Goal: Information Seeking & Learning: Learn about a topic

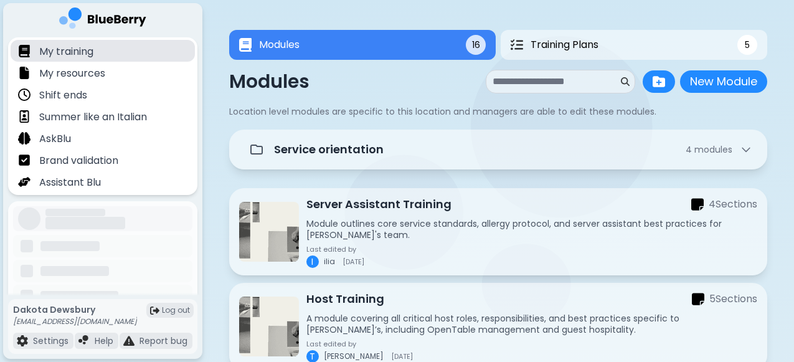
click at [83, 52] on p "My training" at bounding box center [66, 51] width 54 height 15
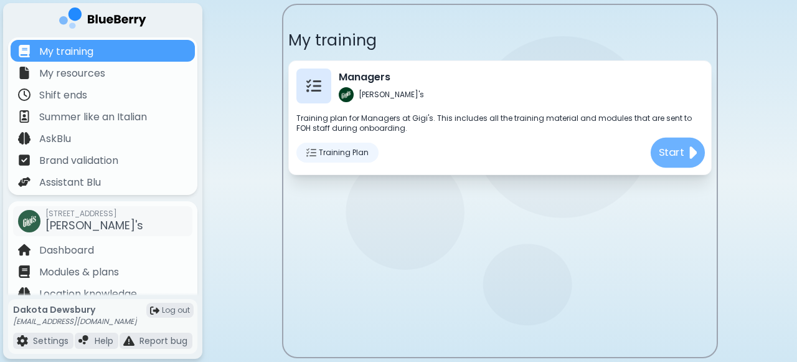
click at [683, 152] on p "Start" at bounding box center [671, 152] width 26 height 16
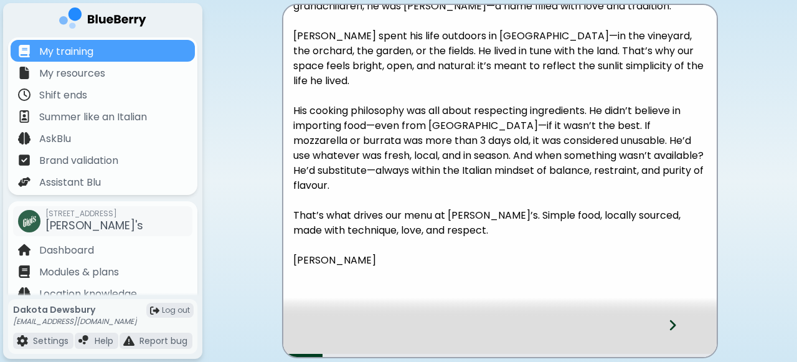
scroll to position [311, 0]
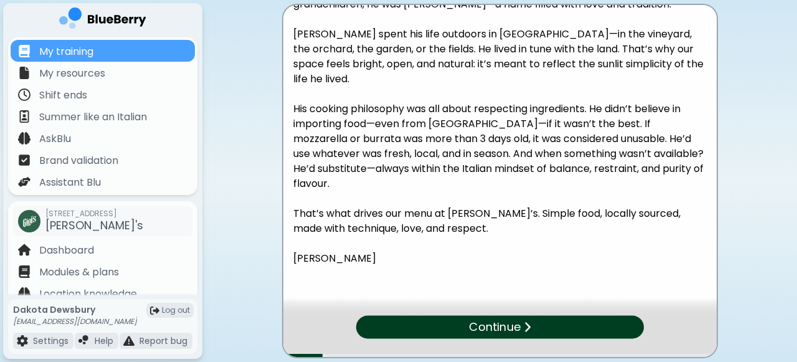
click at [523, 326] on img at bounding box center [526, 327] width 7 height 12
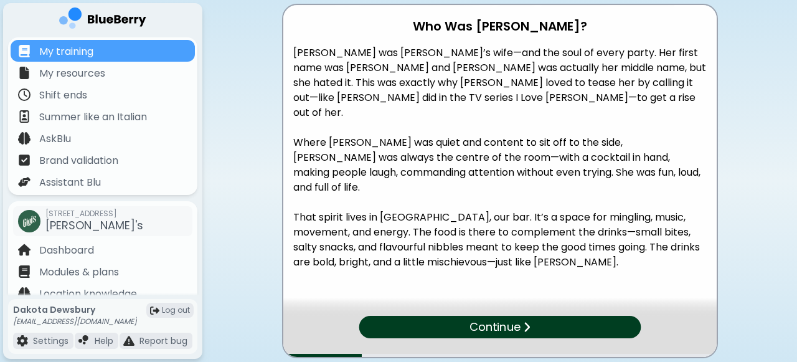
scroll to position [220, 0]
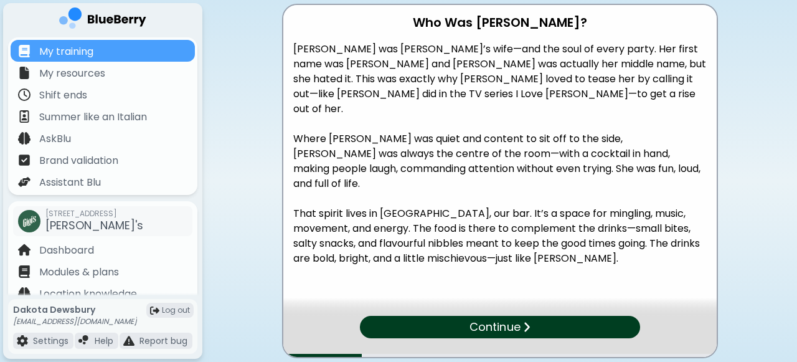
click at [531, 328] on div "Continue" at bounding box center [499, 327] width 280 height 22
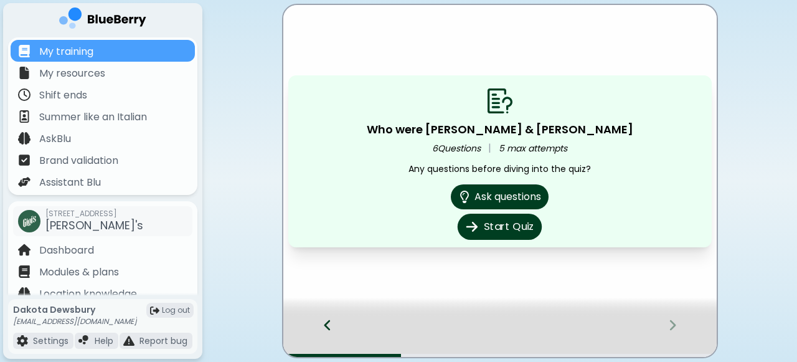
click at [518, 227] on button "Start Quiz" at bounding box center [500, 227] width 84 height 26
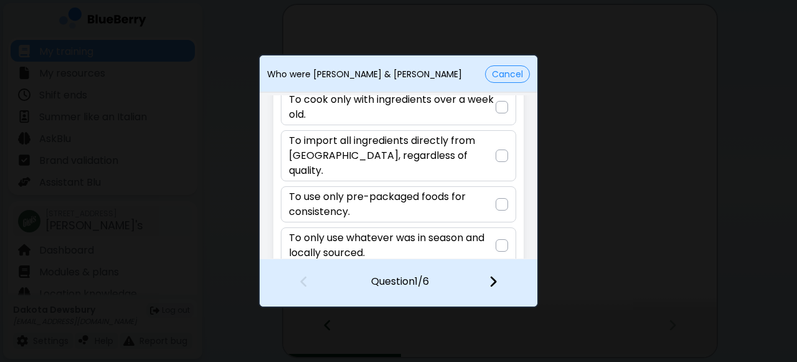
scroll to position [95, 0]
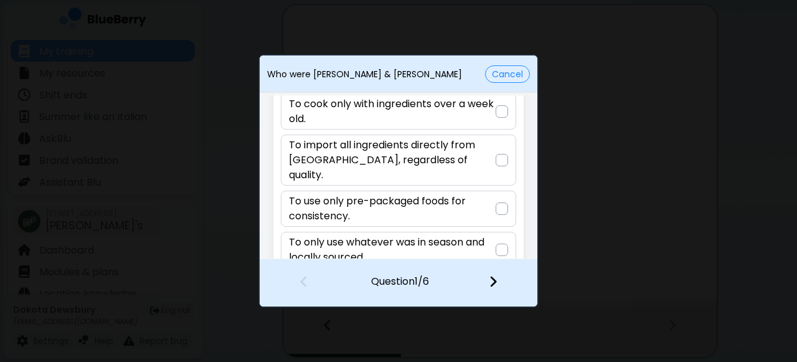
click at [502, 77] on button "Cancel" at bounding box center [507, 73] width 45 height 17
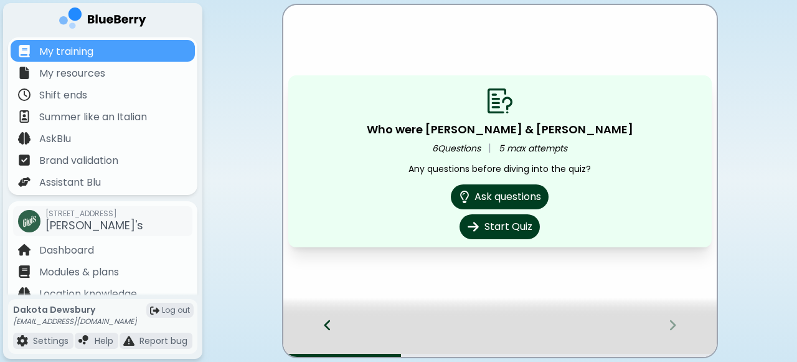
click at [335, 323] on div at bounding box center [321, 336] width 76 height 41
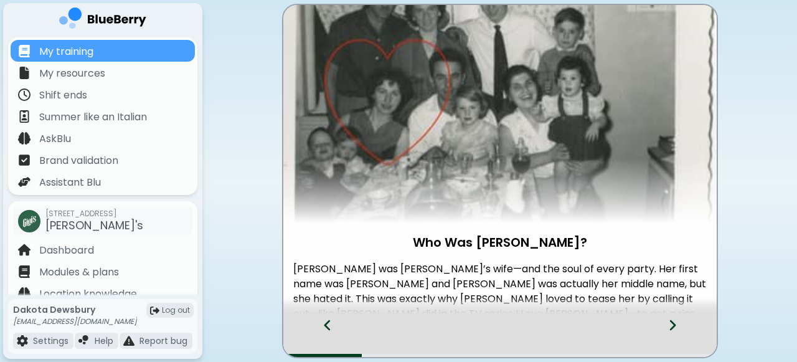
click at [332, 323] on div at bounding box center [321, 336] width 76 height 41
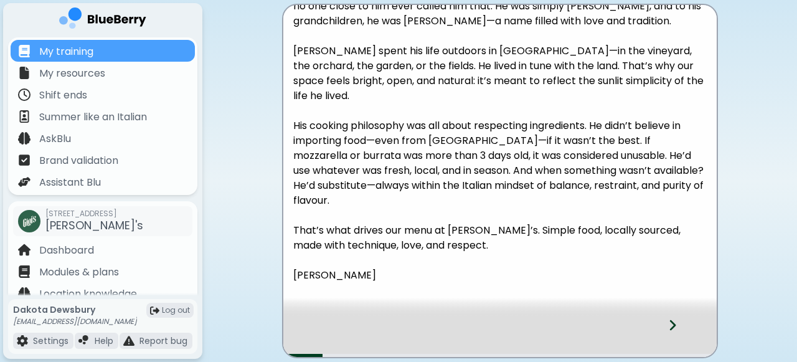
scroll to position [298, 0]
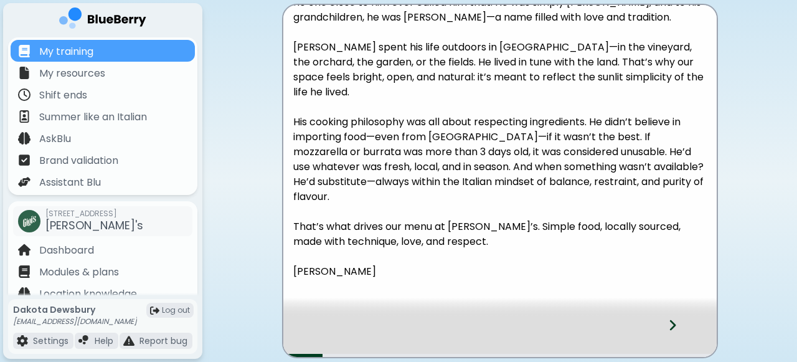
click at [678, 325] on div at bounding box center [679, 336] width 73 height 41
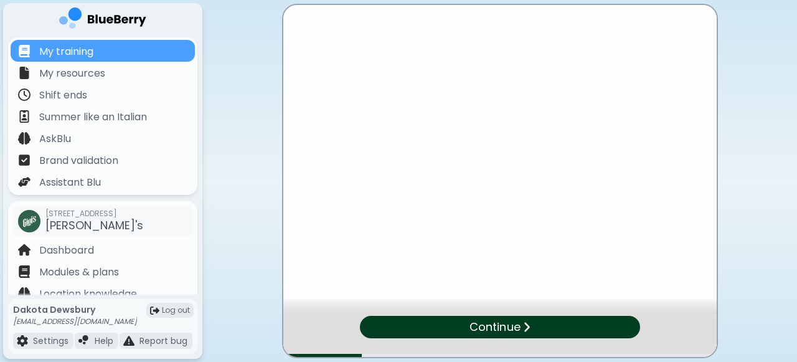
scroll to position [0, 0]
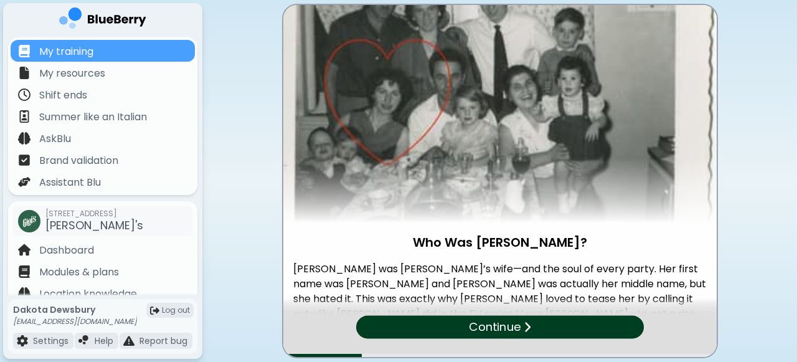
click at [607, 325] on div "Continue" at bounding box center [500, 327] width 288 height 23
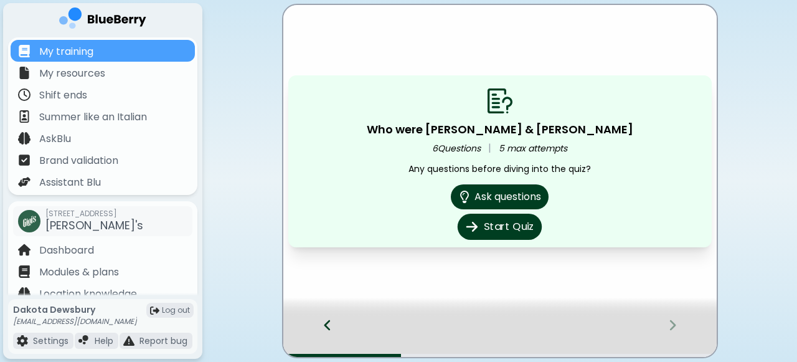
click at [512, 219] on button "Start Quiz" at bounding box center [500, 227] width 84 height 26
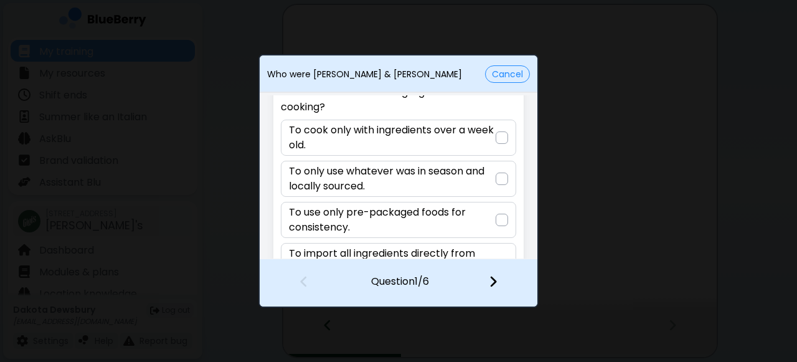
scroll to position [62, 0]
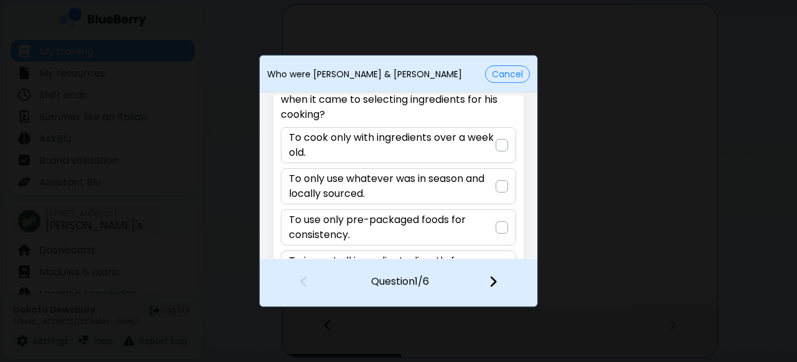
click at [438, 186] on p "To only use whatever was in season and locally sourced." at bounding box center [392, 186] width 206 height 30
click at [486, 281] on div at bounding box center [500, 283] width 73 height 46
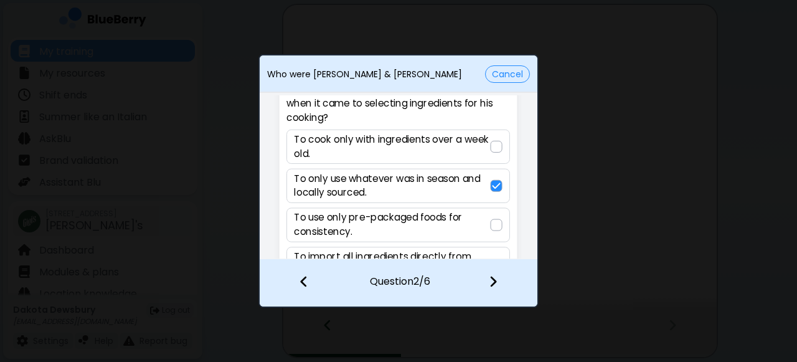
scroll to position [0, 0]
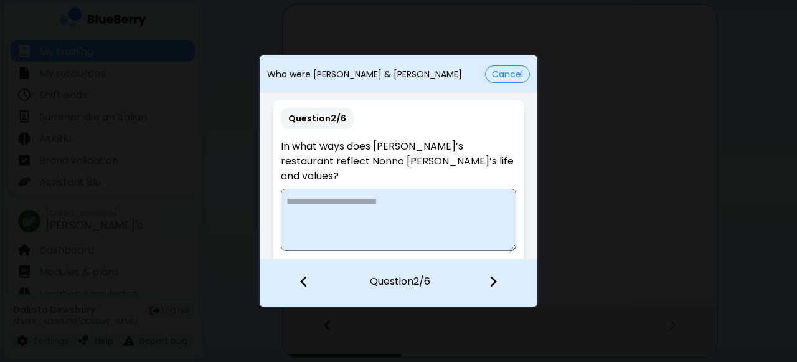
click at [413, 200] on textarea at bounding box center [398, 220] width 235 height 62
type textarea "*"
click at [505, 77] on button "Cancel" at bounding box center [507, 73] width 45 height 17
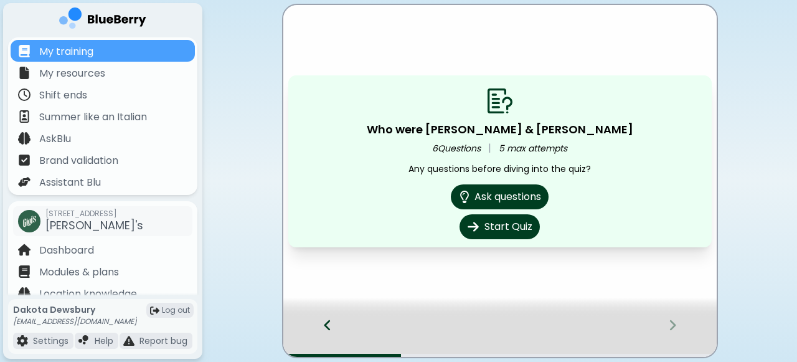
click at [313, 328] on div at bounding box center [321, 336] width 76 height 41
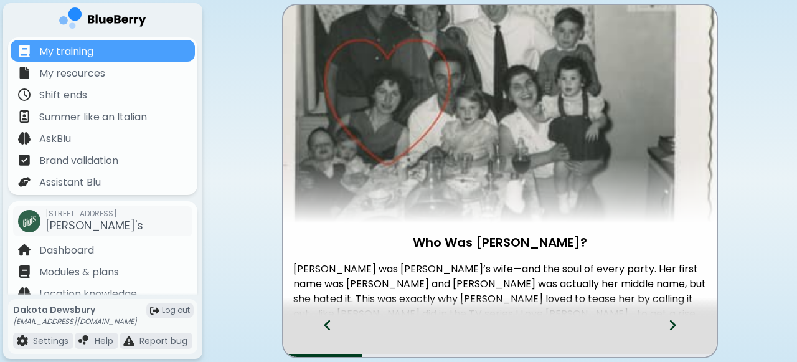
click at [328, 322] on icon at bounding box center [327, 325] width 9 height 14
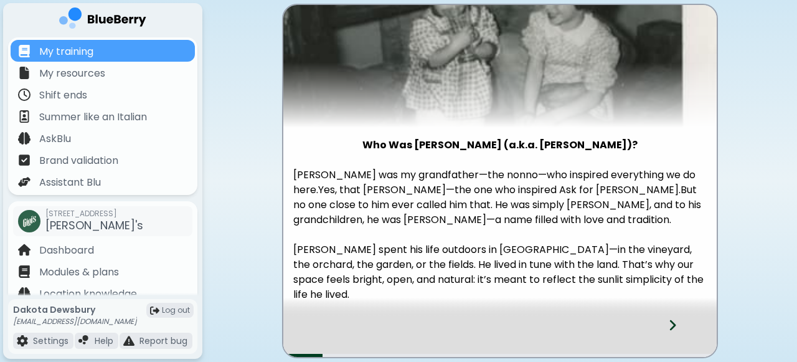
scroll to position [103, 0]
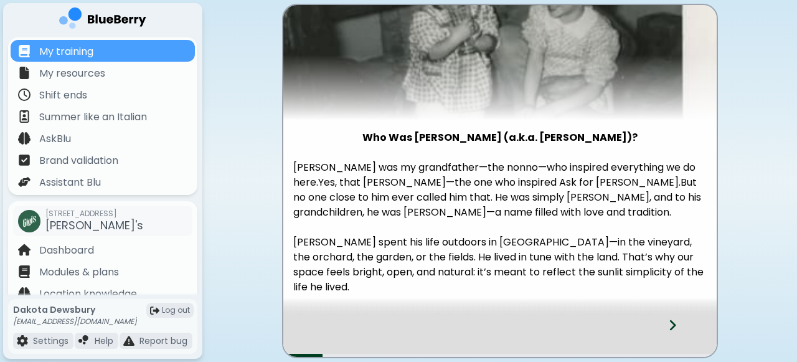
drag, startPoint x: 294, startPoint y: 165, endPoint x: 688, endPoint y: 296, distance: 415.3
click at [688, 296] on div "Who Was [PERSON_NAME] (a.k.a. [PERSON_NAME])? [PERSON_NAME] was my grandfather—…" at bounding box center [499, 308] width 433 height 356
click at [631, 256] on p "[PERSON_NAME] spent his life outdoors in [GEOGRAPHIC_DATA]—in the vineyard, the…" at bounding box center [499, 265] width 413 height 60
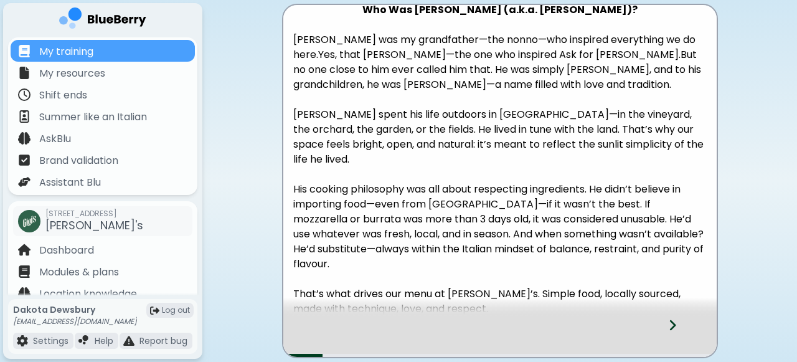
scroll to position [224, 0]
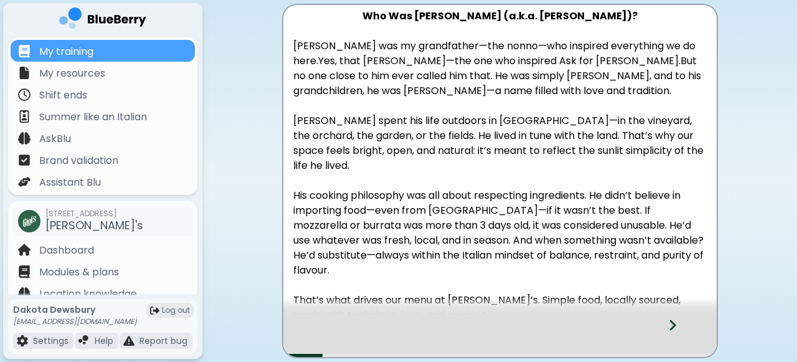
drag, startPoint x: 450, startPoint y: 287, endPoint x: 290, endPoint y: 44, distance: 291.2
click at [290, 44] on div "Who Was [PERSON_NAME] (a.k.a. [PERSON_NAME])? [PERSON_NAME] was my grandfather—…" at bounding box center [499, 187] width 433 height 356
copy div "Lorem ips do sitametcons—adi elits—doe temporin utlaboreet do ma aliq. Eni, adm…"
click at [673, 329] on icon at bounding box center [672, 325] width 9 height 14
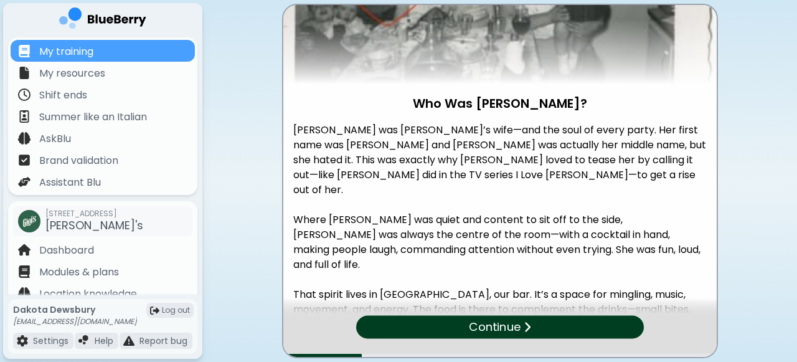
scroll to position [220, 0]
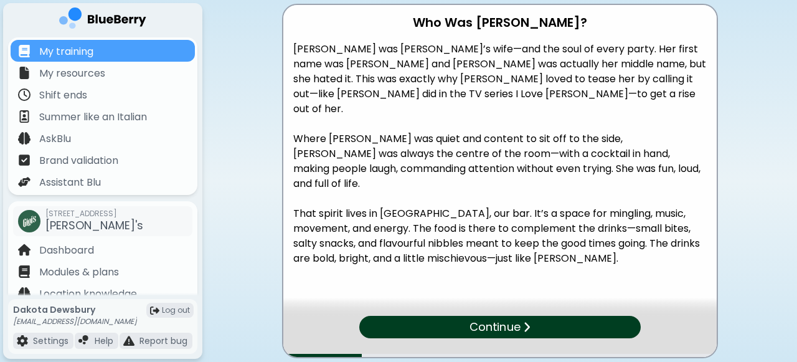
drag, startPoint x: 292, startPoint y: 50, endPoint x: 517, endPoint y: 237, distance: 292.7
click at [517, 237] on div "[PERSON_NAME] was [PERSON_NAME]’s wife—and the soul of every party. Her first n…" at bounding box center [499, 160] width 433 height 237
copy div "[PERSON_NAME] was [PERSON_NAME]’s wife—and the soul of every party. Her first n…"
click at [509, 332] on p "Continue" at bounding box center [495, 327] width 52 height 18
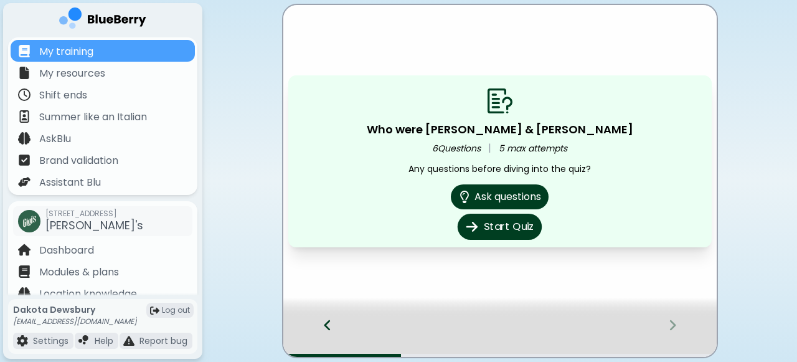
click at [522, 222] on button "Start Quiz" at bounding box center [500, 227] width 84 height 26
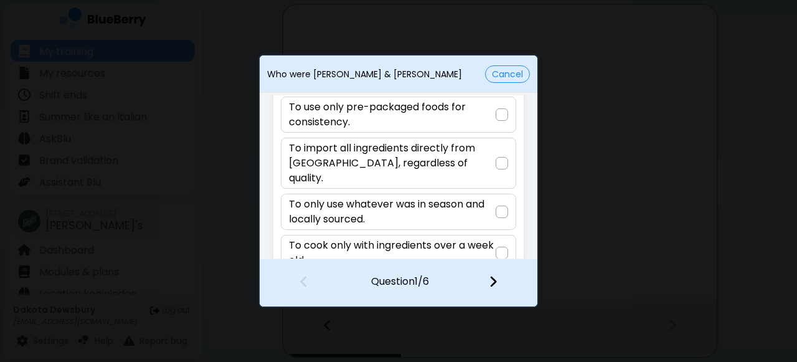
scroll to position [93, 0]
click at [461, 196] on p "To only use whatever was in season and locally sourced." at bounding box center [392, 211] width 206 height 30
click at [496, 280] on img at bounding box center [493, 282] width 9 height 14
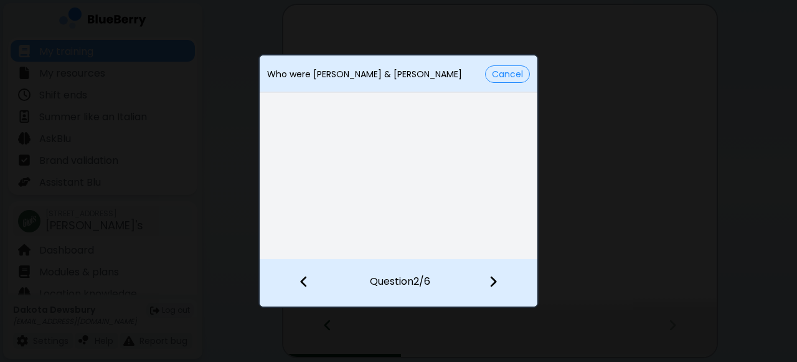
scroll to position [0, 0]
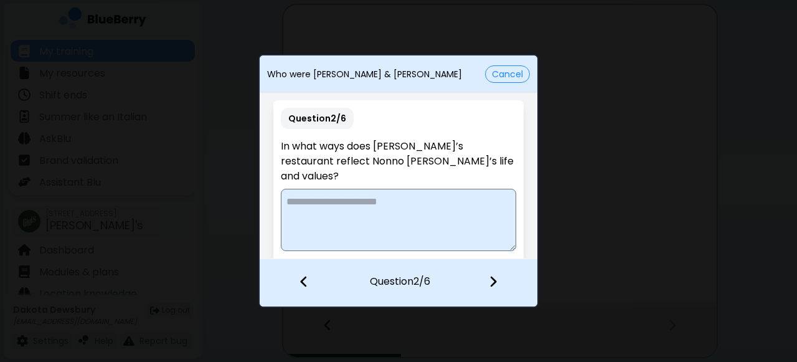
click at [426, 211] on textarea at bounding box center [398, 220] width 235 height 62
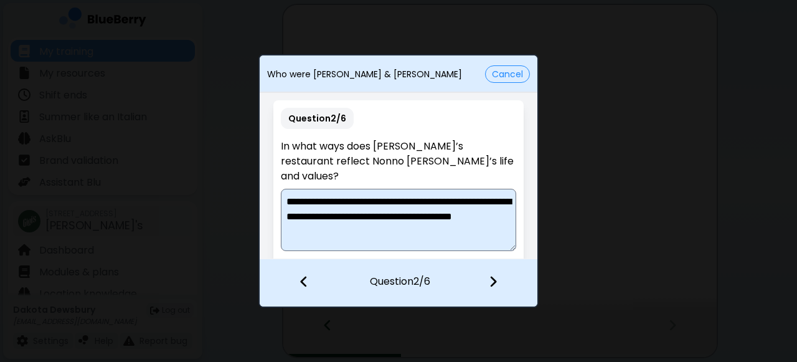
type textarea "**********"
click at [494, 281] on img at bounding box center [493, 282] width 9 height 14
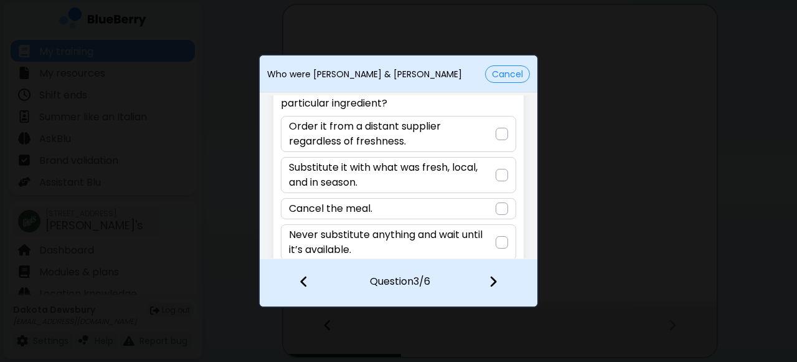
scroll to position [77, 0]
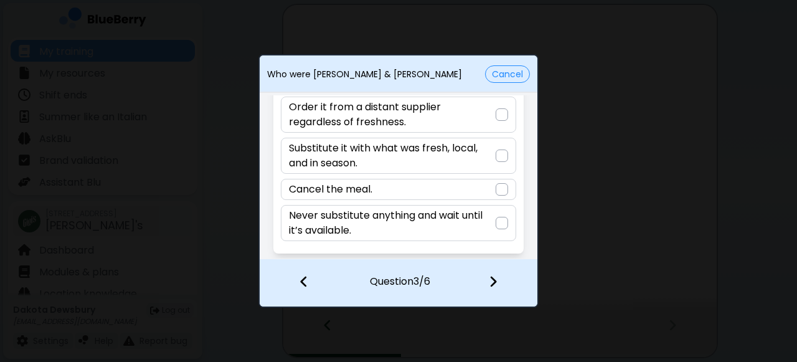
click at [492, 161] on p "Substitute it with what was fresh, local, and in season." at bounding box center [392, 156] width 206 height 30
click at [491, 281] on img at bounding box center [493, 282] width 9 height 14
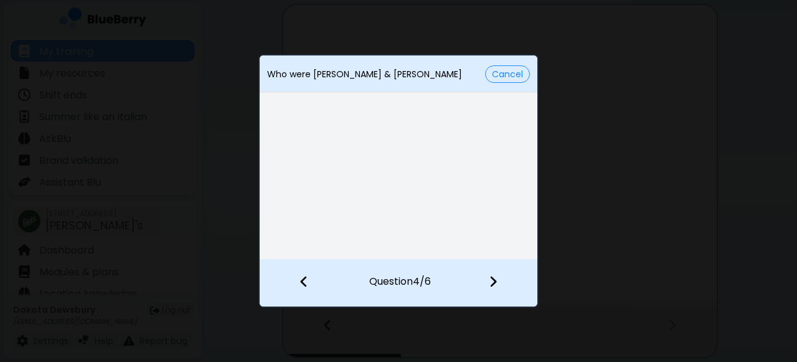
scroll to position [17, 0]
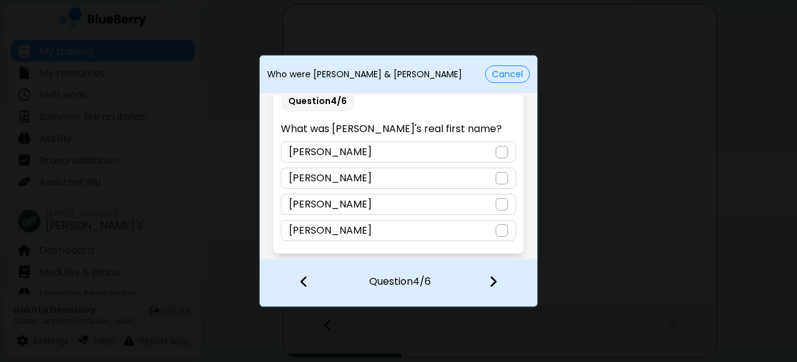
click at [423, 202] on div "[PERSON_NAME]" at bounding box center [398, 204] width 235 height 21
click at [495, 279] on img at bounding box center [493, 282] width 9 height 14
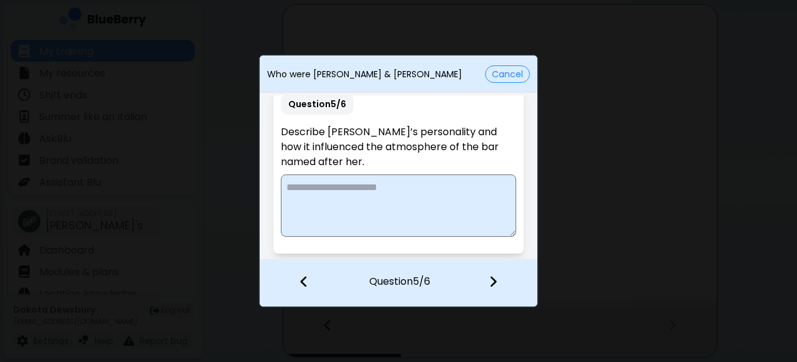
click at [419, 201] on textarea at bounding box center [398, 205] width 235 height 62
click at [339, 191] on textarea "**********" at bounding box center [397, 205] width 232 height 62
click at [455, 189] on textarea "**********" at bounding box center [397, 205] width 232 height 62
type textarea "**********"
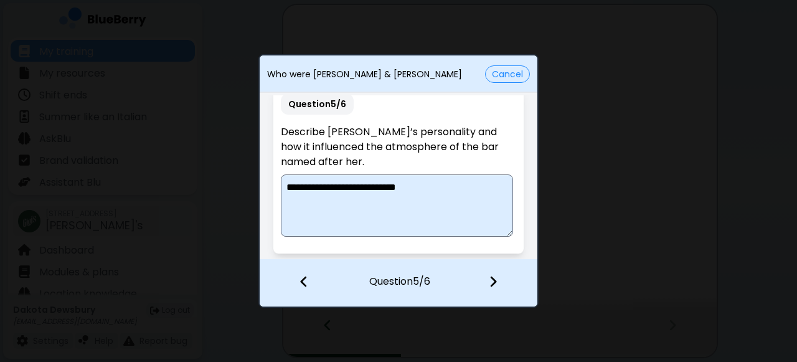
click at [494, 278] on img at bounding box center [493, 282] width 9 height 14
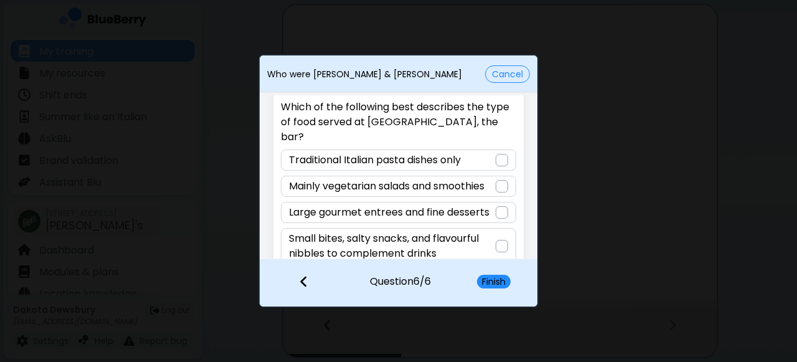
scroll to position [47, 0]
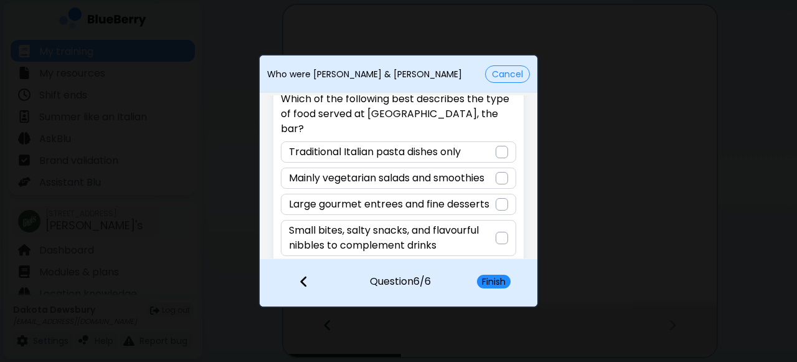
click at [499, 232] on div at bounding box center [502, 238] width 12 height 12
click at [498, 282] on button "Finish" at bounding box center [494, 282] width 34 height 14
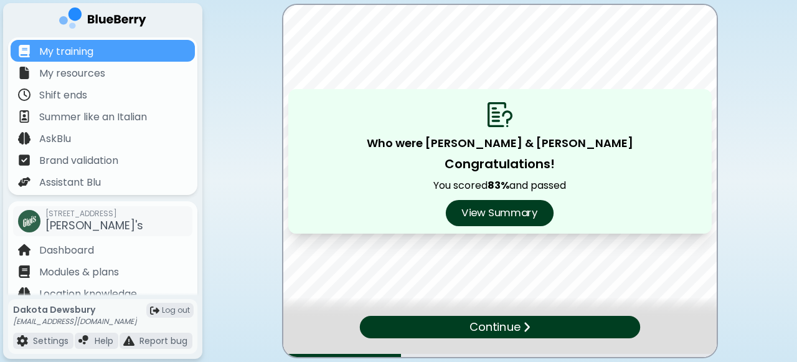
click at [524, 216] on button "View Summary" at bounding box center [500, 213] width 108 height 26
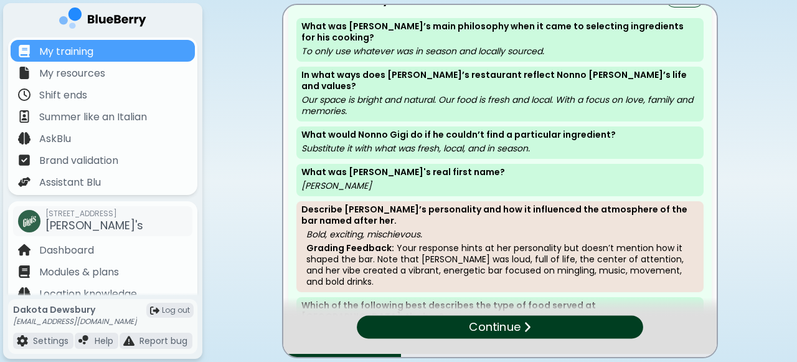
scroll to position [29, 0]
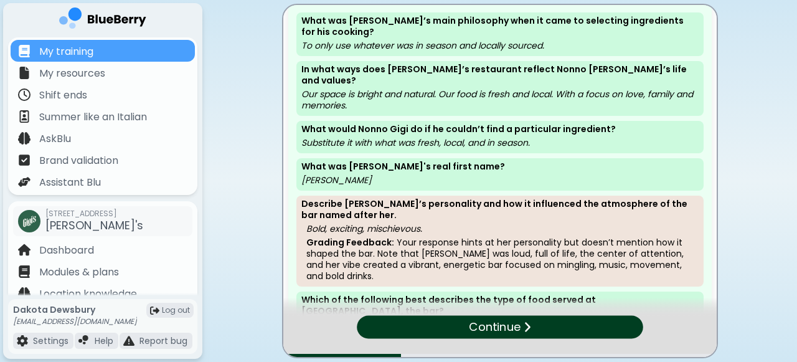
click at [527, 324] on img at bounding box center [526, 327] width 7 height 12
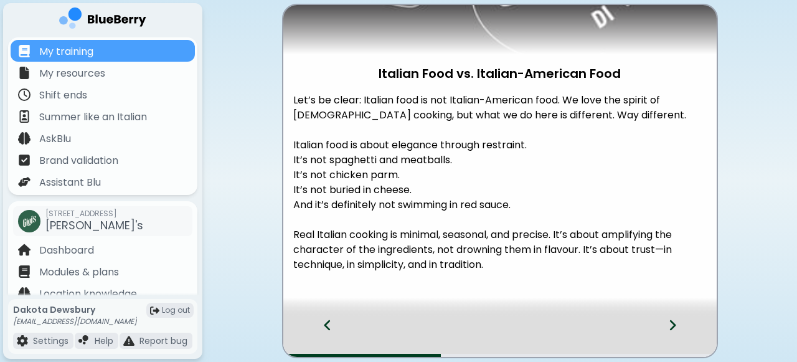
scroll to position [180, 0]
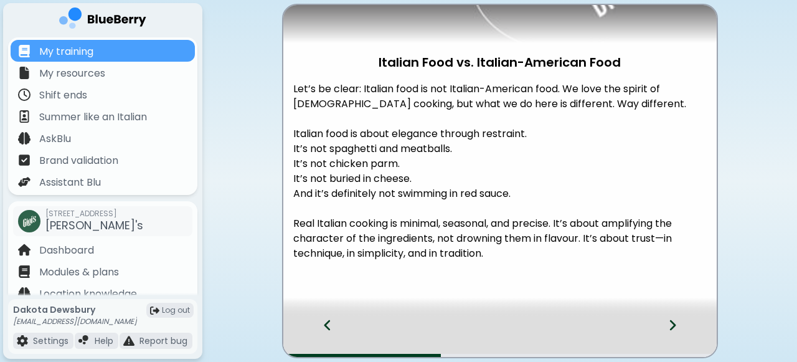
drag, startPoint x: 377, startPoint y: 61, endPoint x: 540, endPoint y: 258, distance: 256.1
click at [540, 258] on div "Italian Food vs. Italian-American Food Let’s be clear: Italian food is not Ital…" at bounding box center [499, 83] width 433 height 517
copy div "Italian Food vs. Italian-American Food Let’s be clear: Italian food is not Ital…"
click at [549, 233] on p "Real Italian cooking is minimal, seasonal, and precise. It’s about amplifying t…" at bounding box center [499, 238] width 413 height 45
click at [672, 323] on icon at bounding box center [672, 325] width 6 height 11
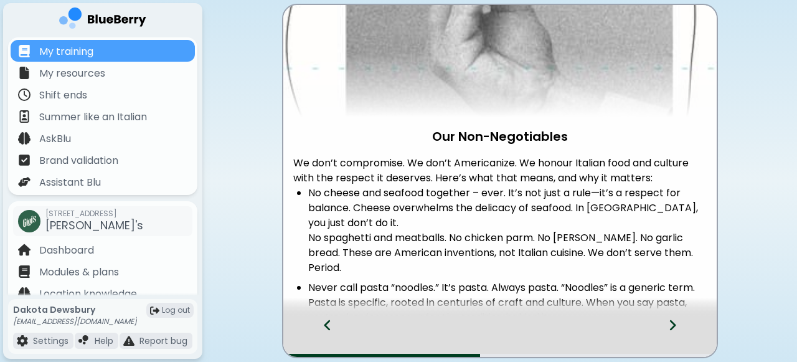
scroll to position [110, 0]
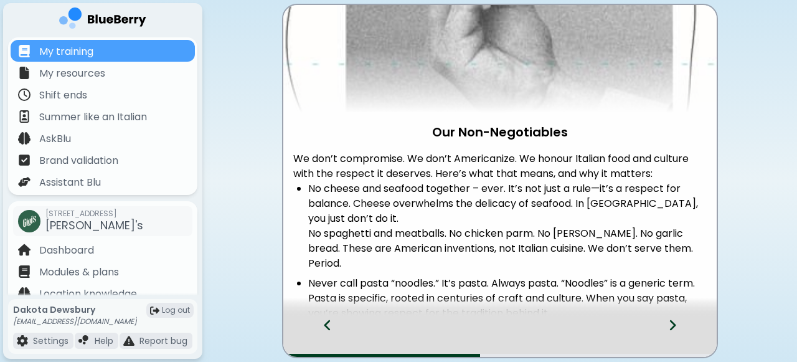
drag, startPoint x: 435, startPoint y: 129, endPoint x: 625, endPoint y: 264, distance: 233.6
click at [625, 264] on div "Our Non-Negotiables We don’t compromise. We don’t Americanize. We honour Italia…" at bounding box center [499, 365] width 433 height 940
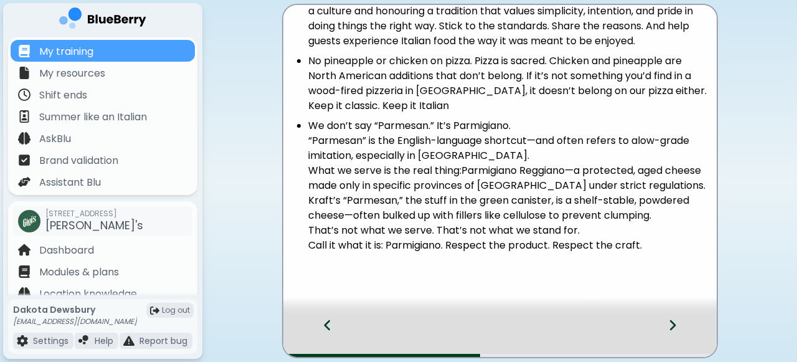
scroll to position [613, 0]
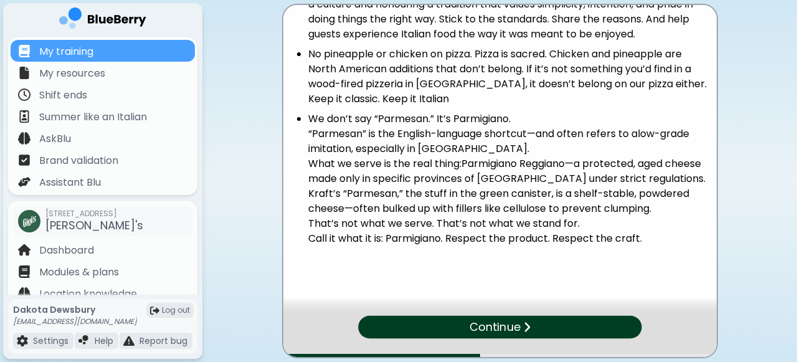
copy div "Lor Ips-Dolorsitame Co adi’e seddoeiusm. Te inc’u Laboreetdol. Ma aliqua Enimad…"
click at [530, 319] on div "Continue" at bounding box center [500, 327] width 288 height 23
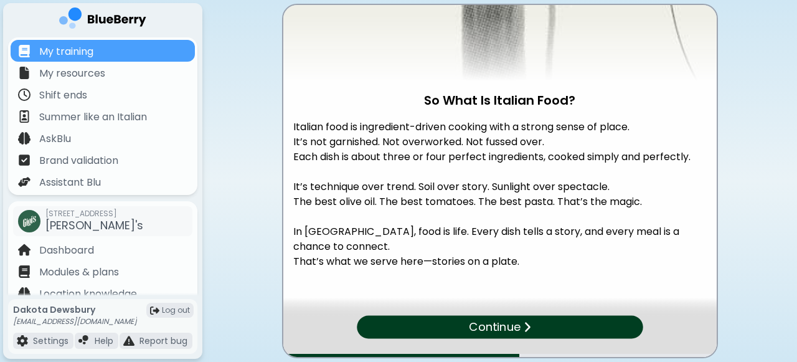
scroll to position [160, 0]
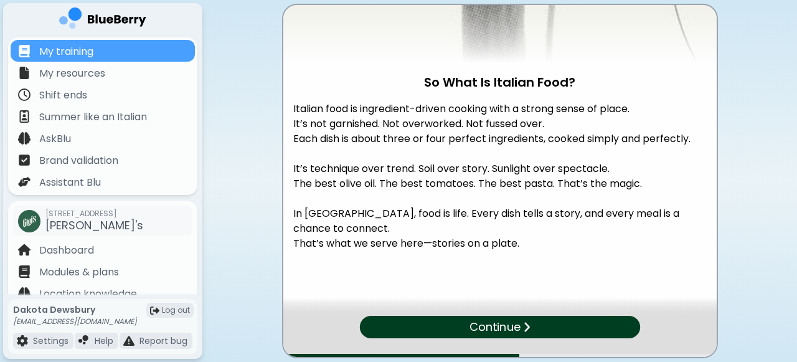
drag, startPoint x: 425, startPoint y: 82, endPoint x: 547, endPoint y: 235, distance: 195.4
click at [547, 235] on div "So What Is Italian Food? Italian food is ingredient-driven cooking with a stron…" at bounding box center [499, 88] width 433 height 487
copy div "So What Is Italian Food? Italian food is ingredient-driven cooking with a stron…"
click at [547, 317] on div "Continue" at bounding box center [500, 327] width 288 height 23
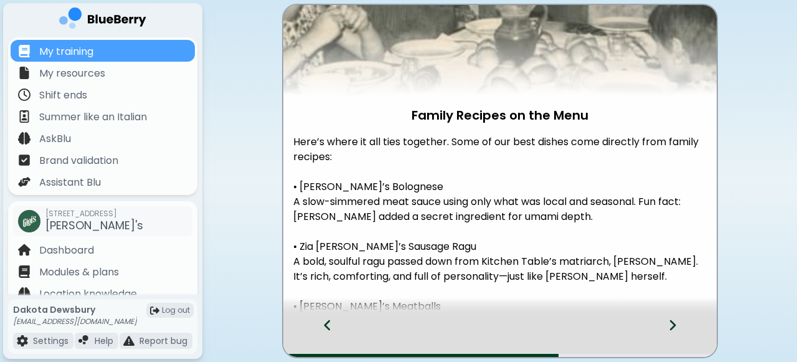
scroll to position [134, 0]
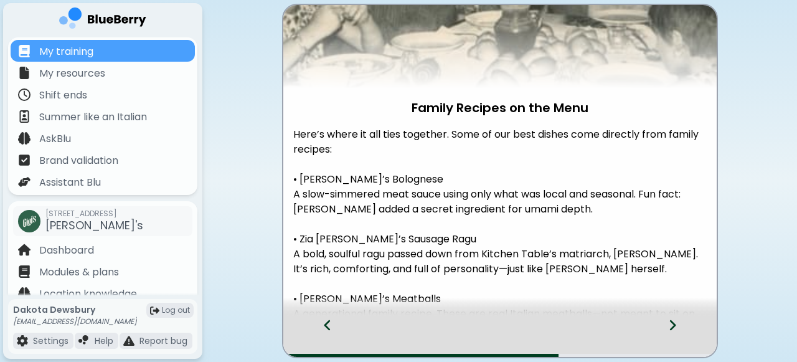
drag, startPoint x: 415, startPoint y: 106, endPoint x: 539, endPoint y: 263, distance: 199.8
click at [539, 263] on div "Family Recipes on the Menu Here’s where it all ties together. Some of our best …" at bounding box center [499, 158] width 433 height 577
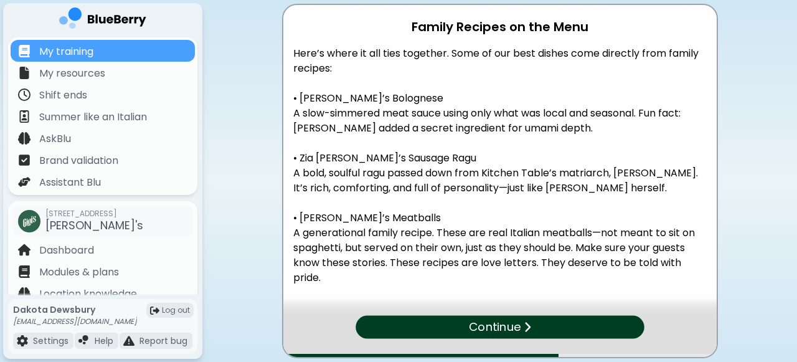
scroll to position [222, 0]
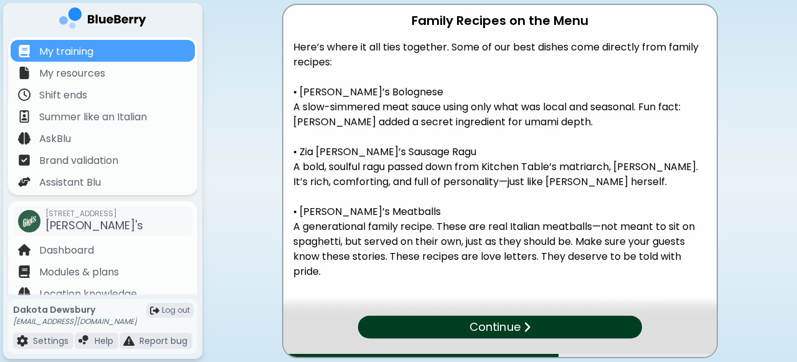
drag, startPoint x: 412, startPoint y: 20, endPoint x: 488, endPoint y: 273, distance: 264.0
click at [488, 273] on div "Family Recipes on the Menu Here’s where it all ties together. Some of our best …" at bounding box center [499, 71] width 433 height 577
copy div "Family Recipes on the Menu Here’s where it all ties together. Some of our best …"
click at [531, 328] on div "Continue" at bounding box center [499, 327] width 281 height 22
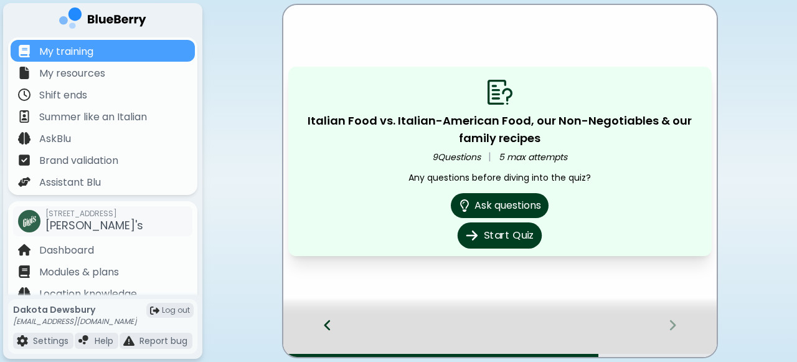
click at [520, 232] on button "Start Quiz" at bounding box center [500, 235] width 84 height 26
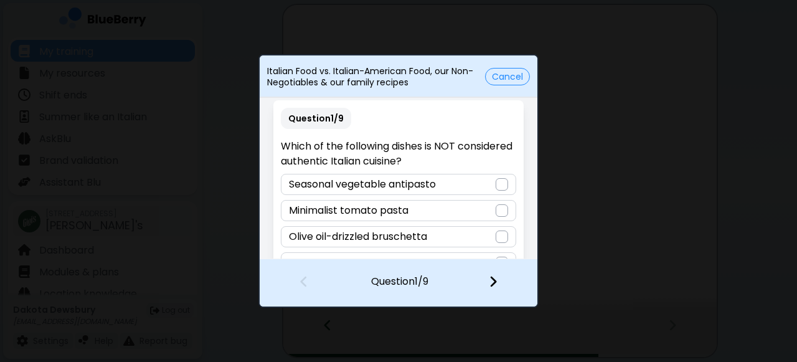
scroll to position [32, 0]
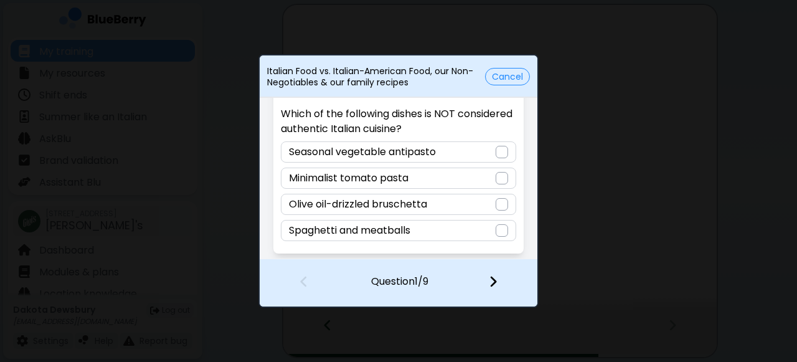
click at [498, 229] on div at bounding box center [502, 230] width 12 height 12
click at [493, 279] on img at bounding box center [493, 282] width 9 height 14
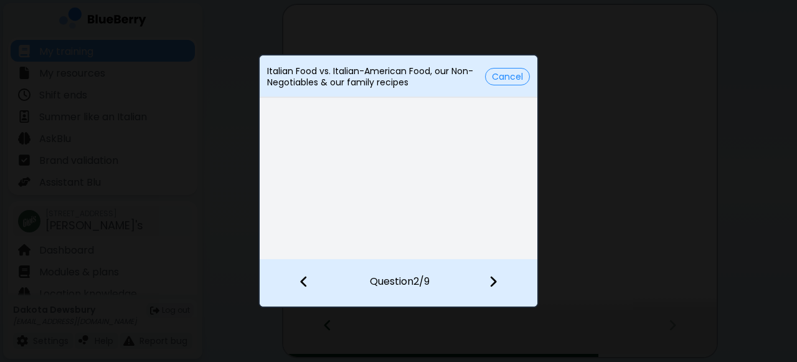
scroll to position [17, 0]
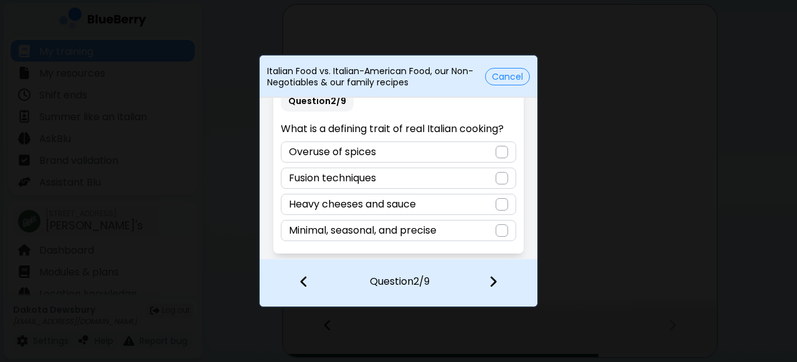
click at [501, 229] on div at bounding box center [502, 230] width 12 height 12
click at [492, 282] on img at bounding box center [493, 282] width 9 height 14
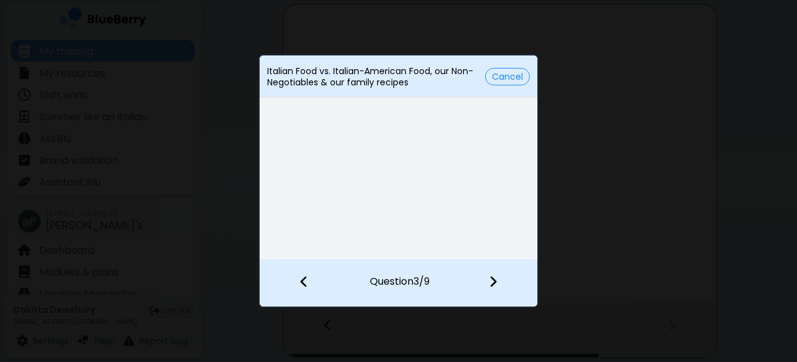
scroll to position [32, 0]
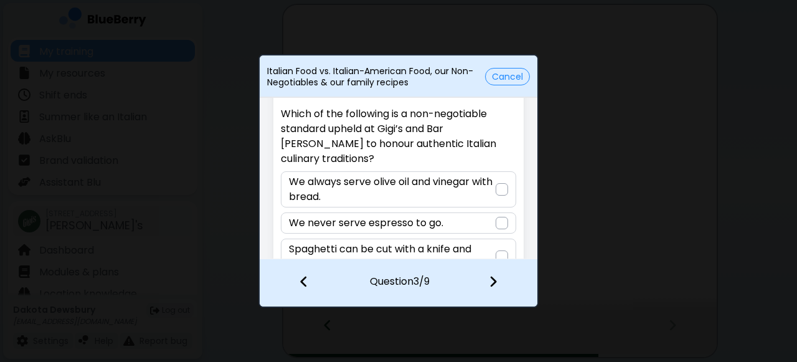
click at [496, 217] on div at bounding box center [502, 223] width 12 height 12
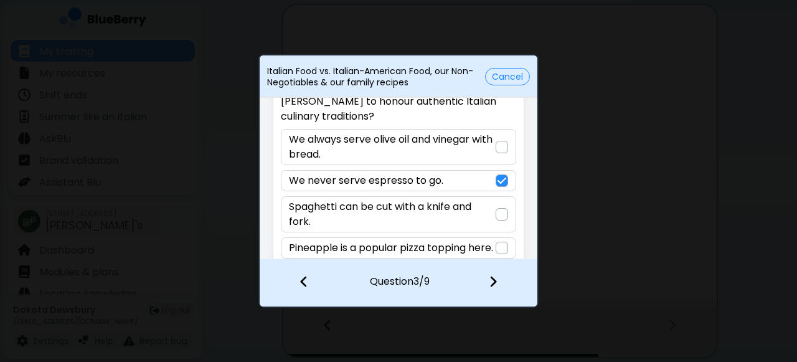
scroll to position [92, 0]
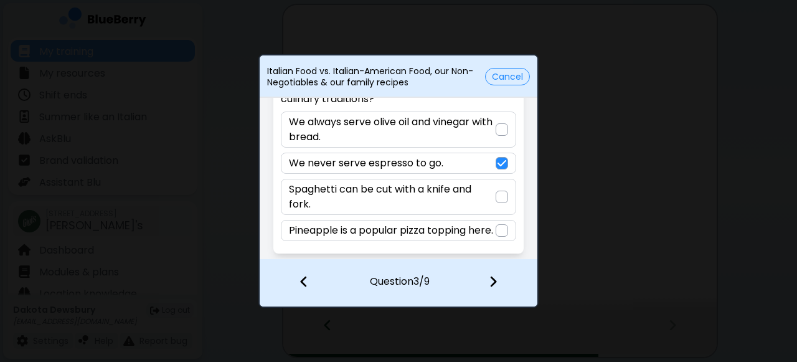
click at [489, 280] on img at bounding box center [493, 282] width 9 height 14
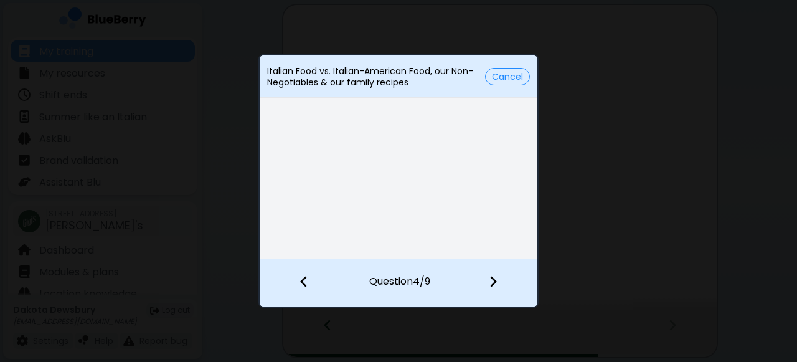
scroll to position [14, 0]
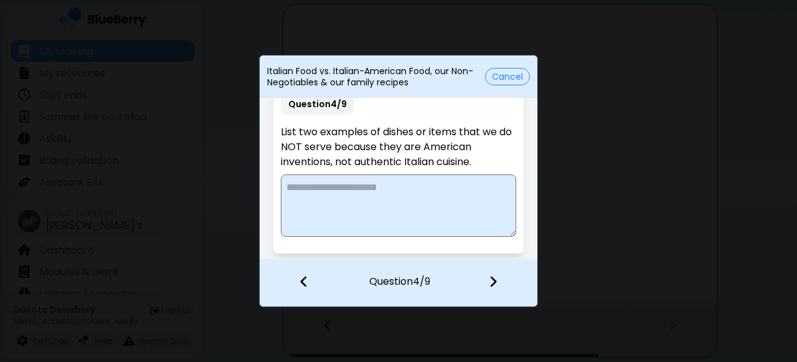
click at [397, 206] on textarea at bounding box center [398, 205] width 235 height 62
click at [381, 186] on textarea "**********" at bounding box center [397, 205] width 232 height 62
type textarea "**********"
click at [494, 281] on img at bounding box center [493, 282] width 9 height 14
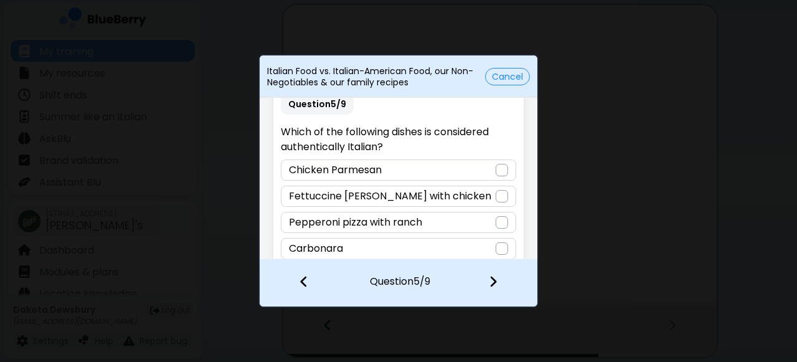
scroll to position [32, 0]
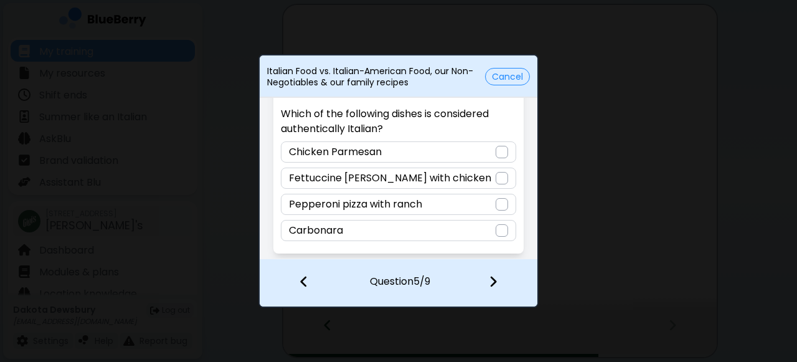
click at [418, 230] on div "Carbonara" at bounding box center [398, 230] width 235 height 21
click at [496, 278] on img at bounding box center [493, 282] width 9 height 14
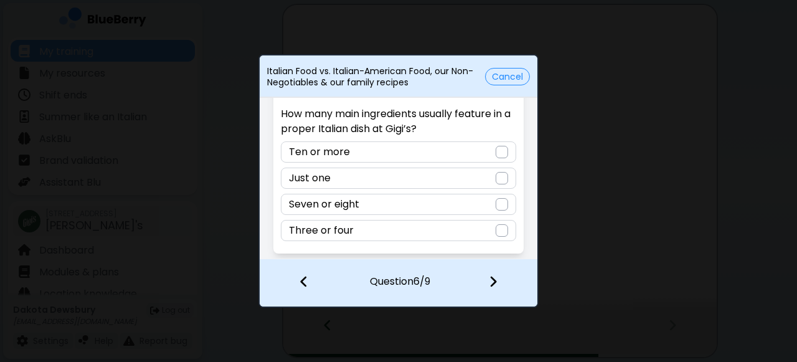
click at [348, 235] on p "Three or four" at bounding box center [321, 230] width 65 height 15
click at [489, 282] on img at bounding box center [493, 282] width 9 height 14
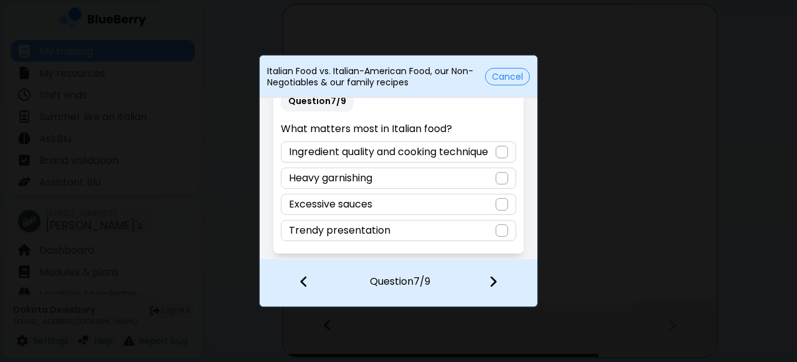
click at [498, 146] on div at bounding box center [502, 152] width 12 height 12
click at [502, 281] on div at bounding box center [500, 283] width 73 height 46
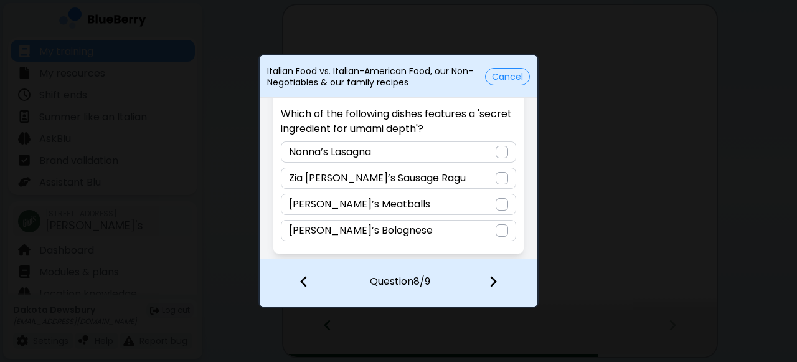
click at [386, 227] on div "[PERSON_NAME]’s Bolognese" at bounding box center [398, 230] width 235 height 21
click at [502, 284] on div at bounding box center [500, 283] width 73 height 46
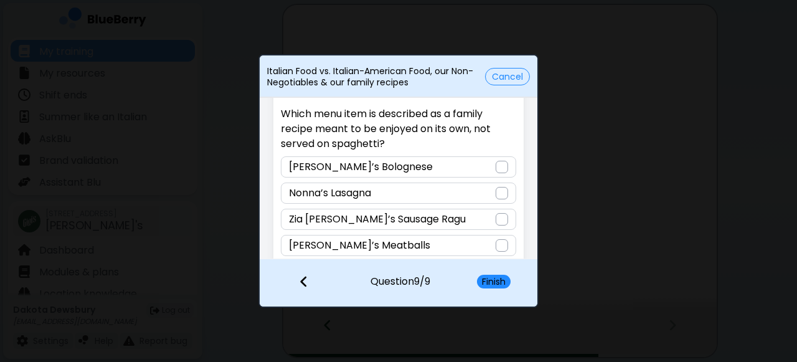
click at [445, 245] on div "[PERSON_NAME]’s Meatballs" at bounding box center [398, 245] width 235 height 21
click at [497, 280] on button "Finish" at bounding box center [494, 282] width 34 height 14
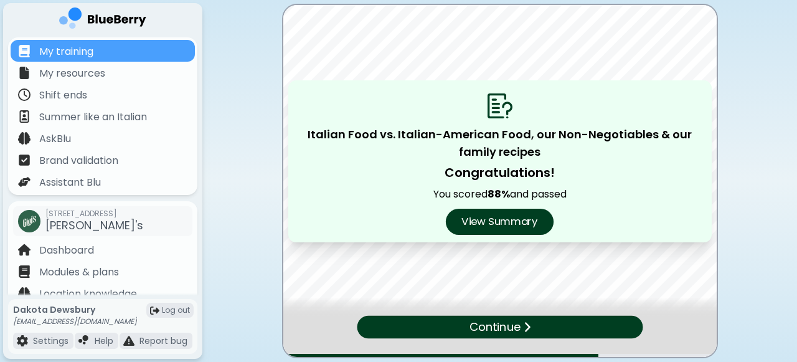
click at [506, 220] on button "View Summary" at bounding box center [500, 222] width 108 height 26
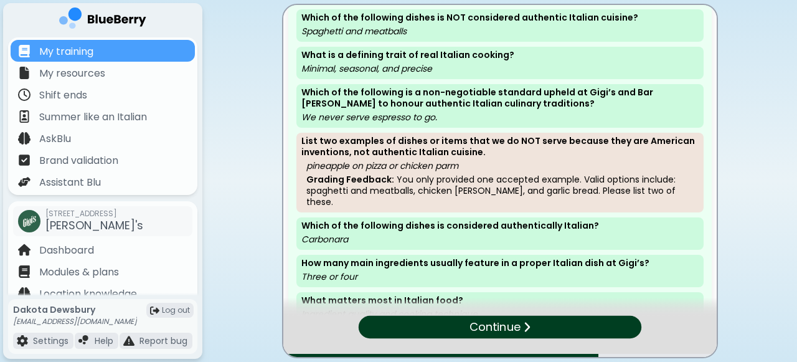
scroll to position [29, 0]
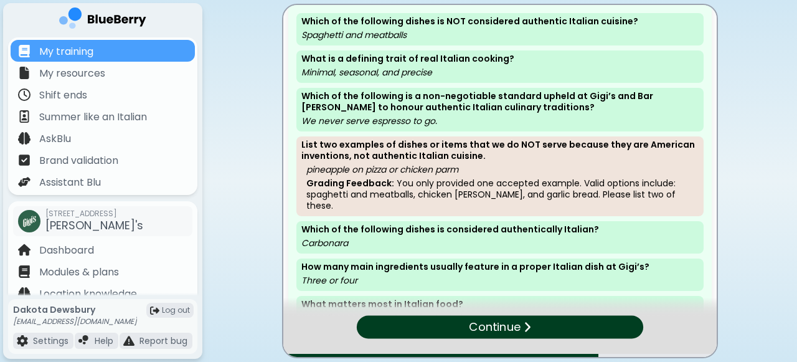
click at [497, 325] on p "Continue" at bounding box center [495, 327] width 52 height 18
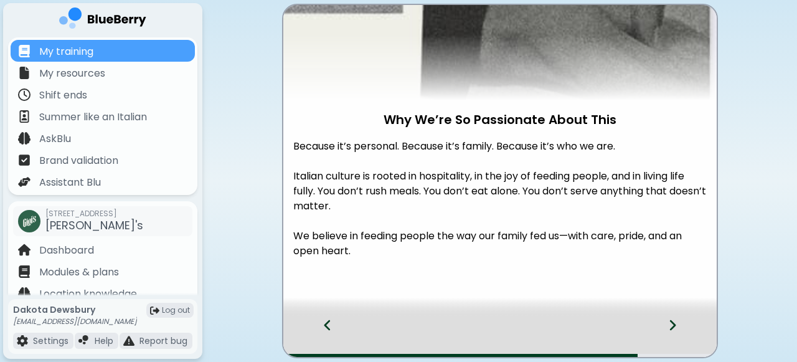
scroll to position [143, 0]
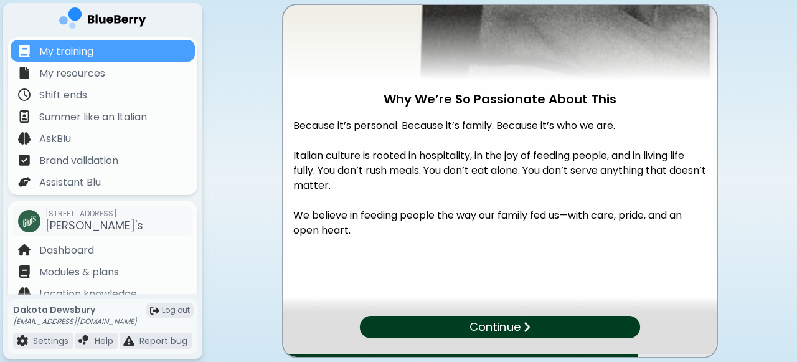
drag, startPoint x: 385, startPoint y: 95, endPoint x: 481, endPoint y: 261, distance: 191.6
click at [481, 261] on div "Why We’re So Passionate About This Because it’s personal. Because it’s family. …" at bounding box center [499, 90] width 433 height 457
copy div "Why We’re So Passionate About This Because it’s personal. Because it’s family. …"
click at [511, 262] on div "Why We’re So Passionate About This Because it’s personal. Because it’s family. …" at bounding box center [499, 90] width 433 height 457
click at [511, 323] on p "Continue" at bounding box center [495, 327] width 52 height 18
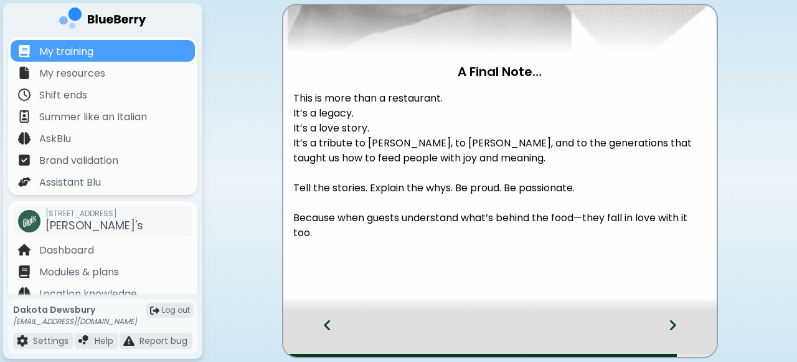
scroll to position [171, 0]
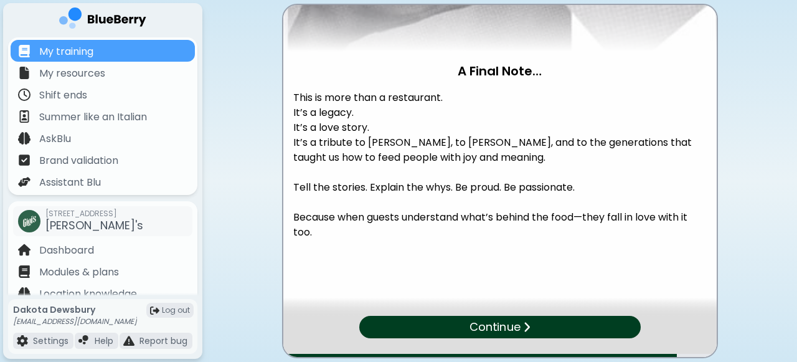
drag, startPoint x: 461, startPoint y: 66, endPoint x: 523, endPoint y: 256, distance: 199.9
click at [523, 256] on div "A Final Note… This is more than a restaurant. It’s a legacy. It’s a love story.…" at bounding box center [499, 77] width 433 height 487
copy div "A Final Note… This is more than a restaurant. It’s a legacy. It’s a love story.…"
click at [570, 323] on div "Continue" at bounding box center [499, 327] width 284 height 22
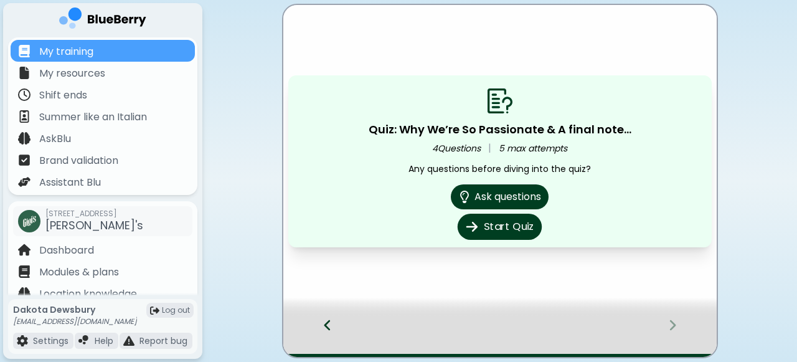
click at [517, 231] on button "Start Quiz" at bounding box center [500, 227] width 84 height 26
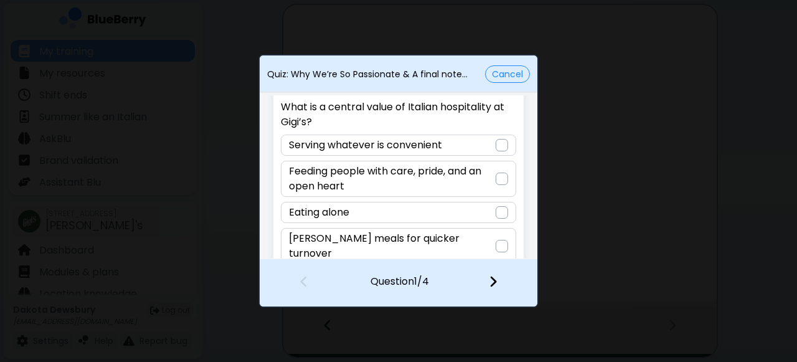
scroll to position [47, 0]
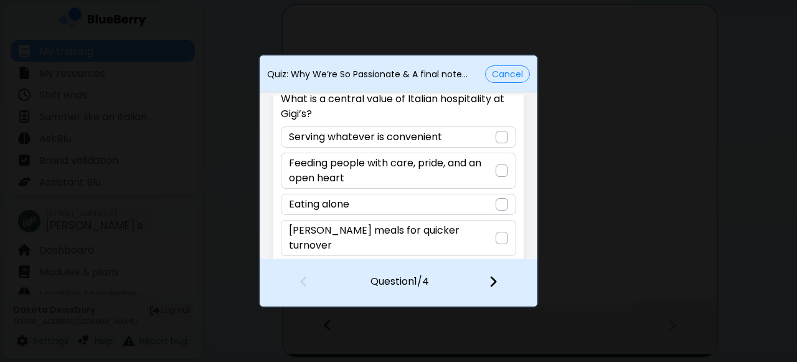
click at [468, 173] on p "Feeding people with care, pride, and an open heart" at bounding box center [392, 171] width 206 height 30
click at [490, 281] on img at bounding box center [493, 282] width 9 height 14
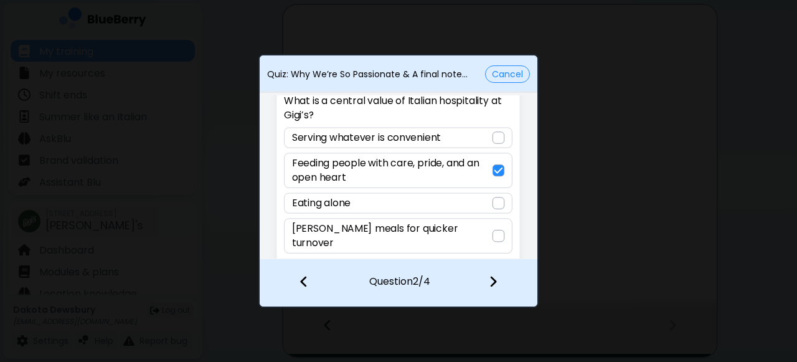
scroll to position [17, 0]
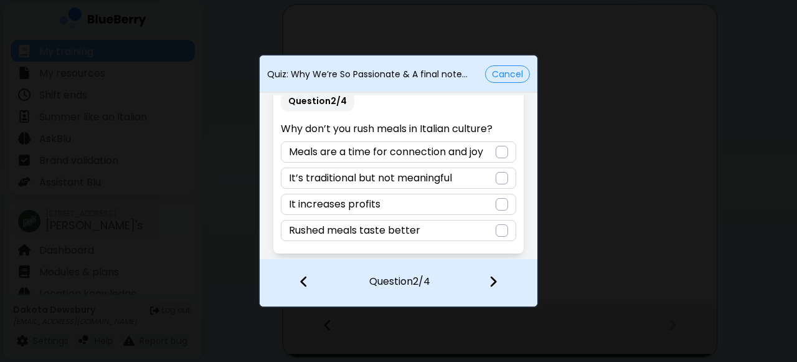
click at [476, 157] on p "Meals are a time for connection and joy" at bounding box center [386, 151] width 194 height 15
click at [495, 279] on img at bounding box center [493, 282] width 9 height 14
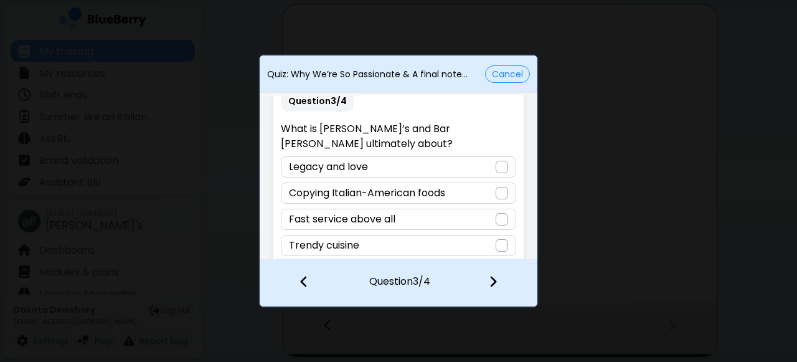
click at [448, 156] on div "Legacy and love" at bounding box center [398, 166] width 235 height 21
click at [494, 276] on img at bounding box center [493, 282] width 9 height 14
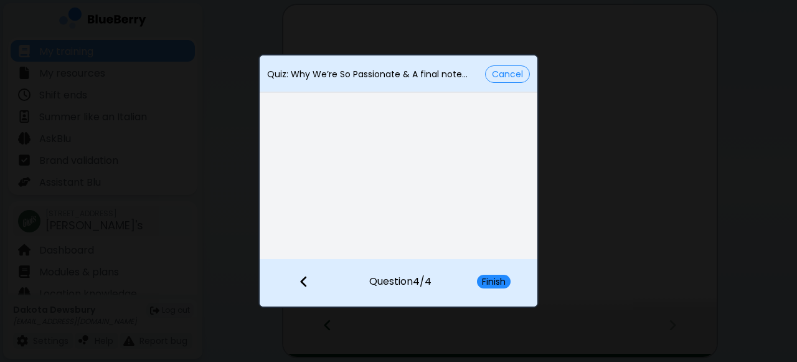
scroll to position [47, 0]
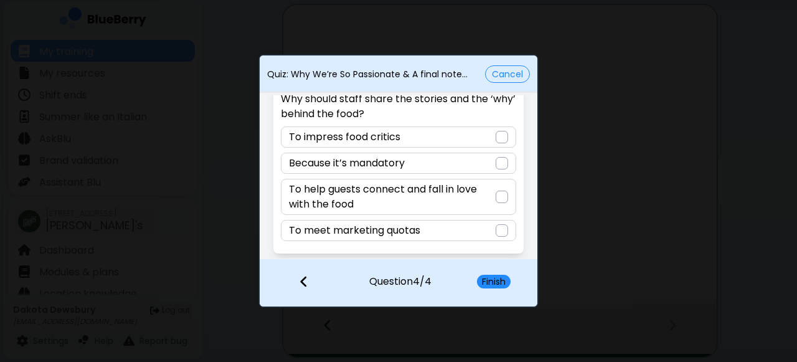
click at [486, 197] on p "To help guests connect and fall in love with the food" at bounding box center [392, 197] width 206 height 30
click at [498, 286] on button "Finish" at bounding box center [494, 282] width 34 height 14
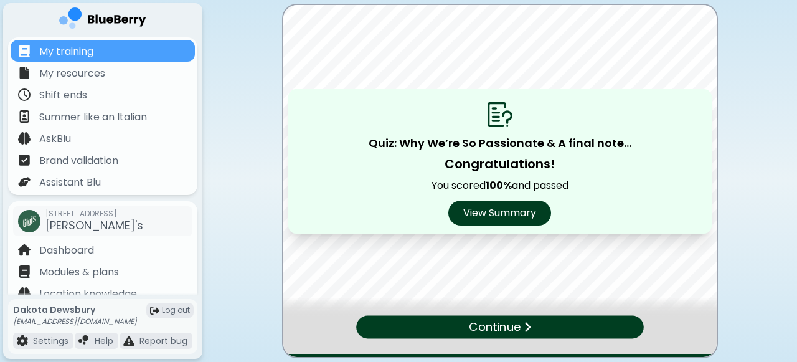
click at [506, 323] on p "Continue" at bounding box center [495, 327] width 52 height 18
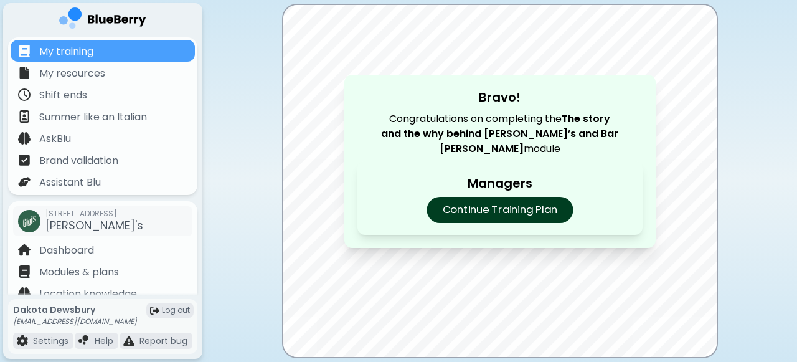
click at [537, 210] on p "Continue Training Plan" at bounding box center [500, 210] width 146 height 26
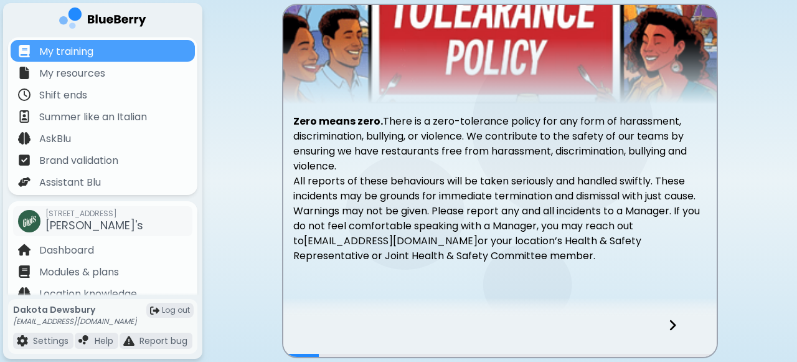
scroll to position [121, 0]
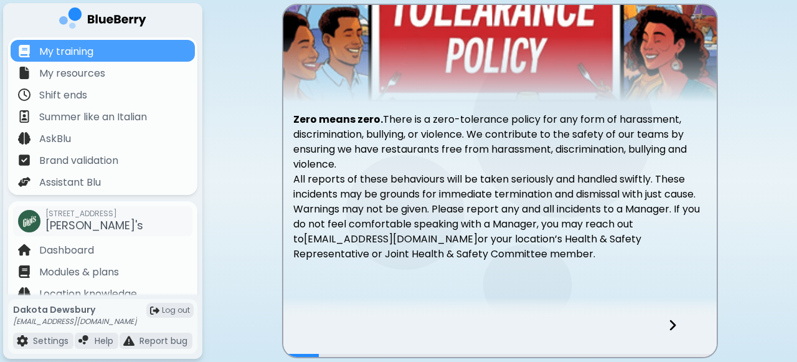
click at [671, 324] on icon at bounding box center [672, 325] width 9 height 14
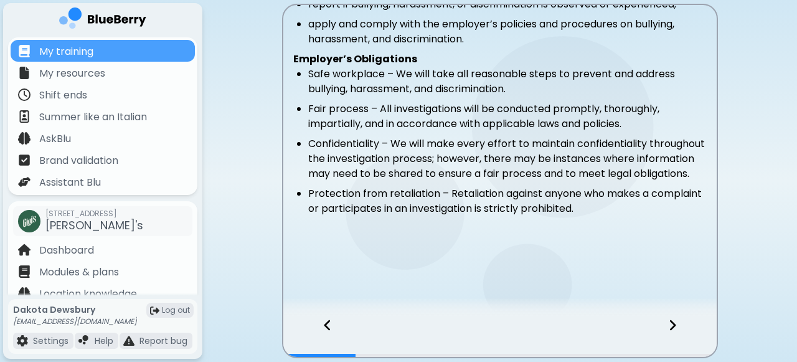
scroll to position [320, 0]
click at [675, 324] on icon at bounding box center [672, 325] width 6 height 11
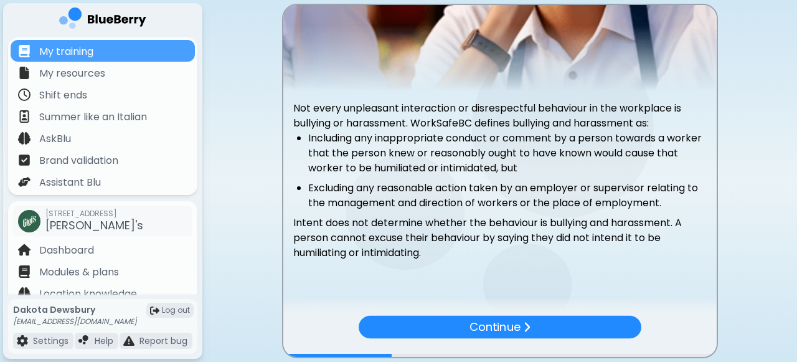
scroll to position [133, 0]
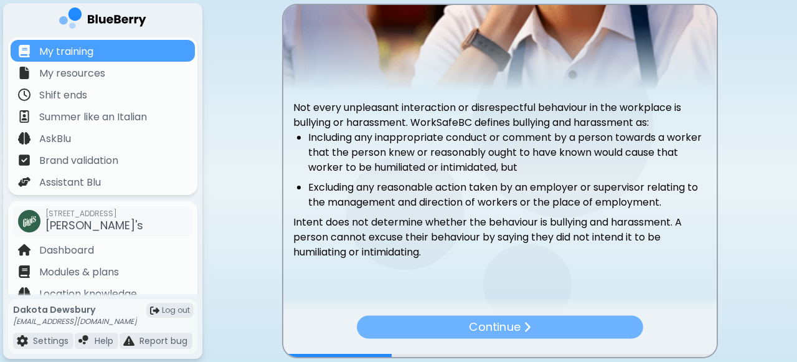
click at [518, 324] on p "Continue" at bounding box center [495, 327] width 52 height 18
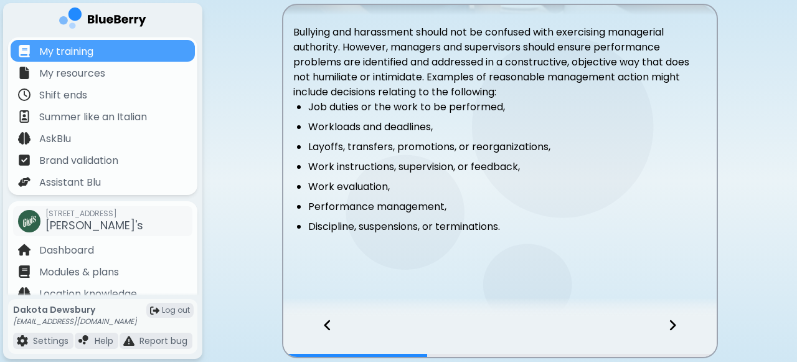
scroll to position [211, 0]
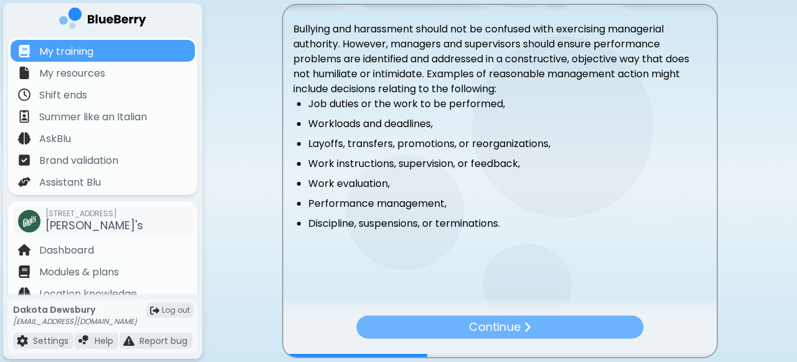
click at [576, 325] on div "Continue" at bounding box center [499, 327] width 287 height 23
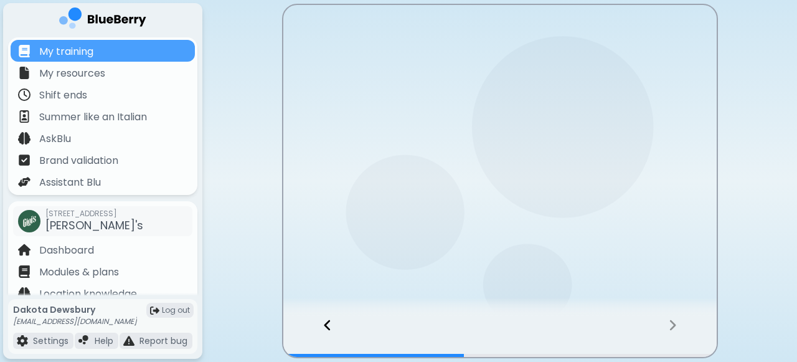
scroll to position [0, 0]
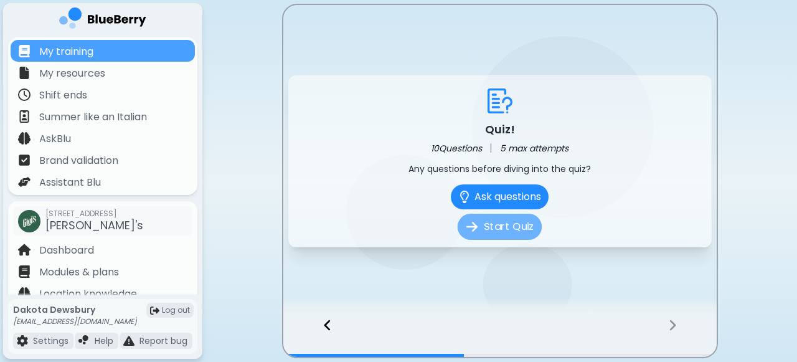
click at [514, 229] on button "Start Quiz" at bounding box center [500, 227] width 84 height 26
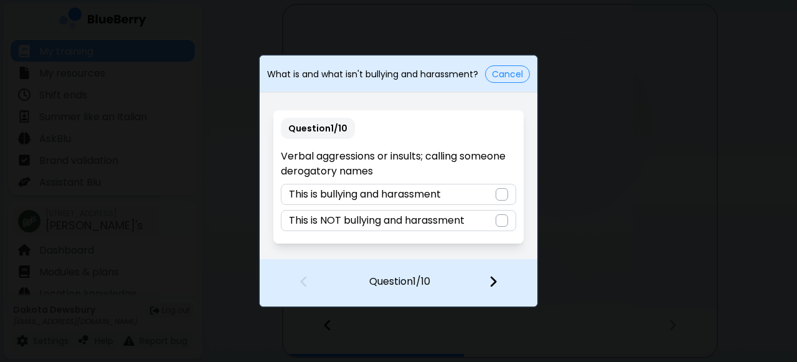
click at [484, 188] on div "This is bullying and harassment" at bounding box center [398, 194] width 235 height 21
click at [491, 280] on img at bounding box center [493, 282] width 9 height 14
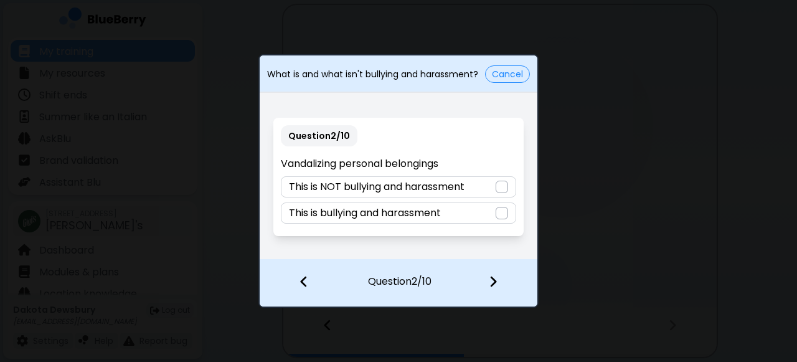
click at [461, 211] on div "This is bullying and harassment" at bounding box center [398, 212] width 235 height 21
click at [491, 280] on img at bounding box center [493, 282] width 9 height 14
click at [465, 189] on p "This is NOT bullying and harassment" at bounding box center [377, 186] width 176 height 15
click at [496, 281] on img at bounding box center [493, 282] width 9 height 14
click at [452, 212] on div "This is bullying and harassment" at bounding box center [398, 212] width 235 height 21
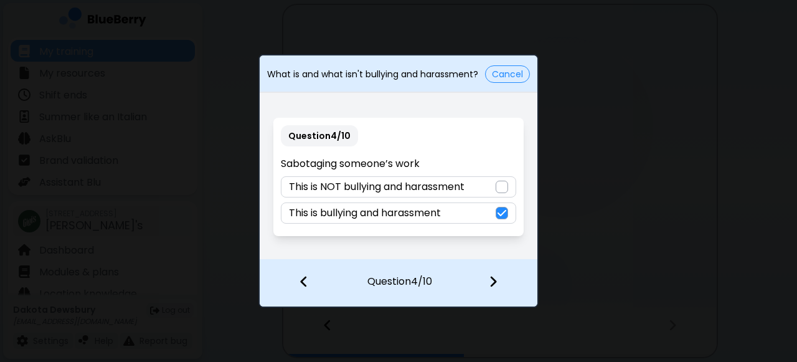
click at [491, 280] on img at bounding box center [493, 282] width 9 height 14
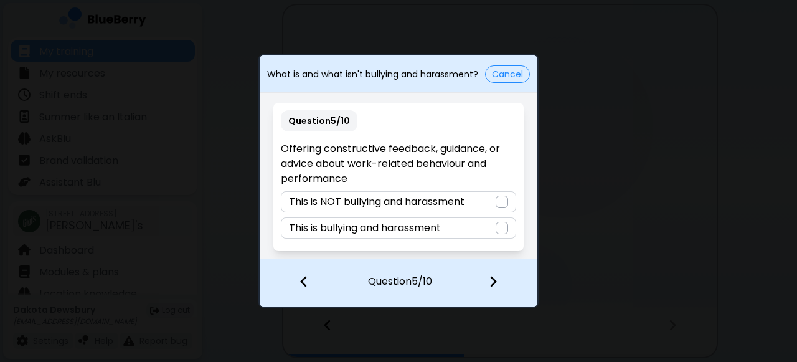
click at [455, 200] on p "This is NOT bullying and harassment" at bounding box center [377, 201] width 176 height 15
click at [493, 281] on img at bounding box center [493, 282] width 9 height 14
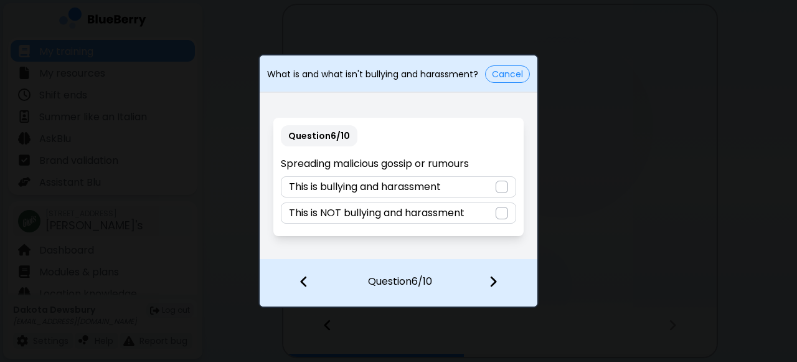
click at [440, 187] on p "This is bullying and harassment" at bounding box center [365, 186] width 152 height 15
click at [489, 279] on img at bounding box center [493, 282] width 9 height 14
click at [463, 208] on div "This is bullying and harassment" at bounding box center [398, 212] width 235 height 21
click at [490, 278] on img at bounding box center [493, 282] width 9 height 14
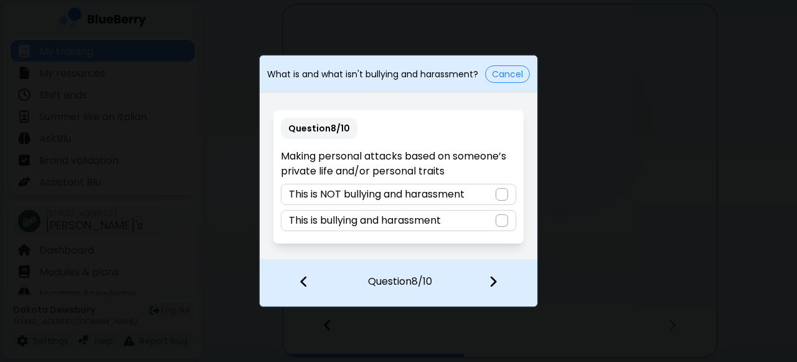
click at [453, 225] on div "This is bullying and harassment" at bounding box center [398, 220] width 235 height 21
click at [489, 282] on img at bounding box center [493, 282] width 9 height 14
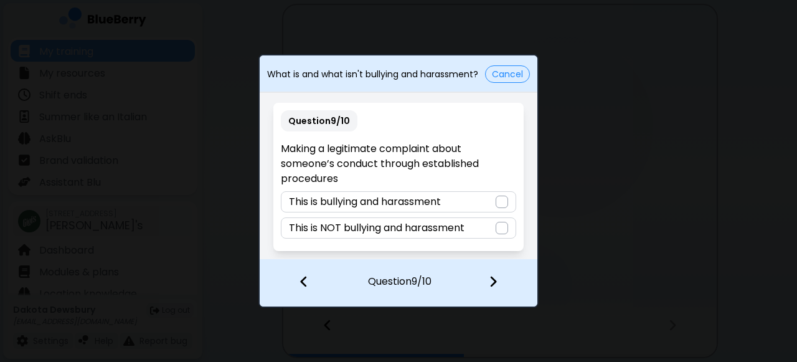
click at [450, 227] on p "This is NOT bullying and harassment" at bounding box center [377, 227] width 176 height 15
click at [496, 281] on img at bounding box center [493, 282] width 9 height 14
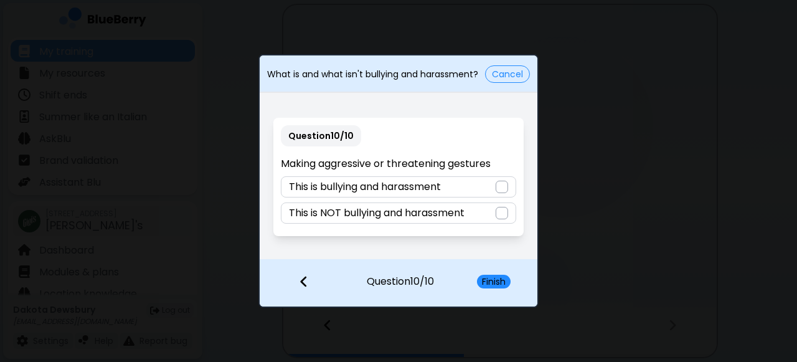
click at [473, 188] on div "This is bullying and harassment" at bounding box center [398, 186] width 235 height 21
click at [486, 277] on button "Finish" at bounding box center [494, 282] width 34 height 14
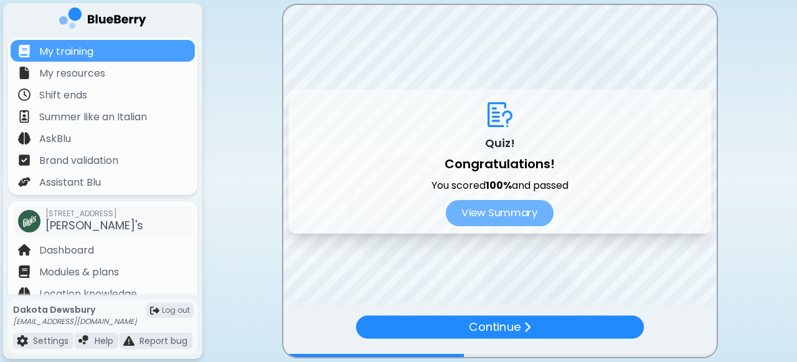
click at [527, 213] on button "View Summary" at bounding box center [500, 213] width 108 height 26
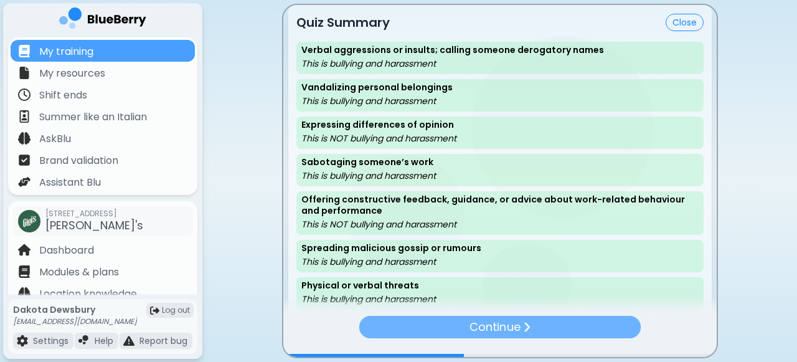
click at [510, 324] on p "Continue" at bounding box center [494, 326] width 50 height 17
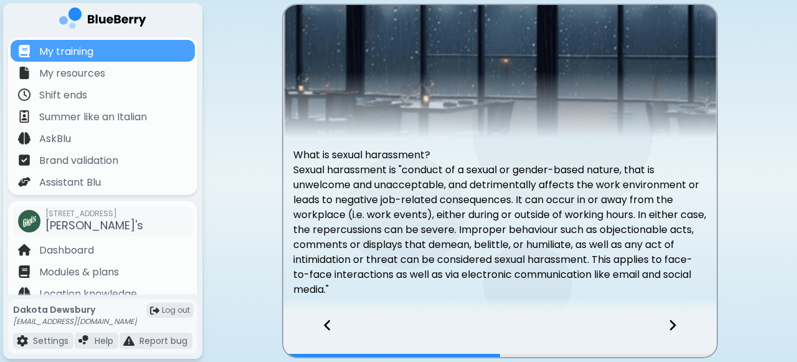
scroll to position [86, 0]
click at [676, 321] on icon at bounding box center [672, 325] width 9 height 14
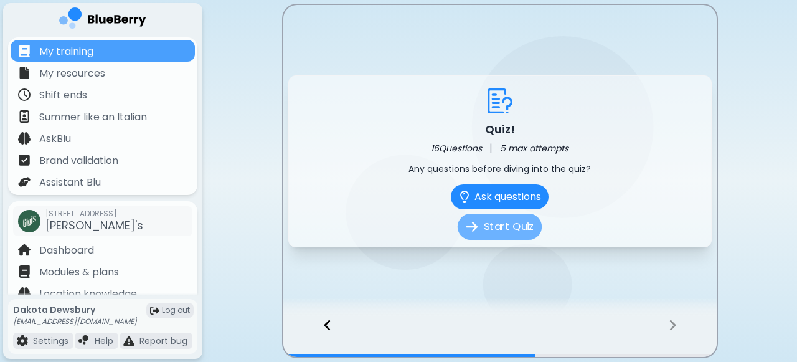
click at [518, 225] on button "Start Quiz" at bounding box center [500, 227] width 84 height 26
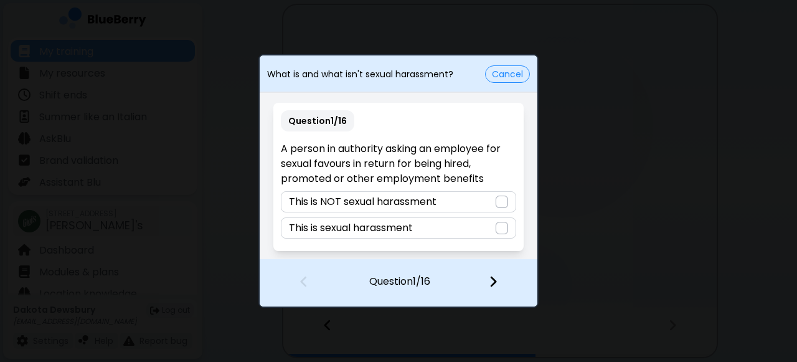
click at [469, 223] on div "This is sexual harassment" at bounding box center [398, 227] width 235 height 21
click at [491, 280] on img at bounding box center [493, 282] width 9 height 14
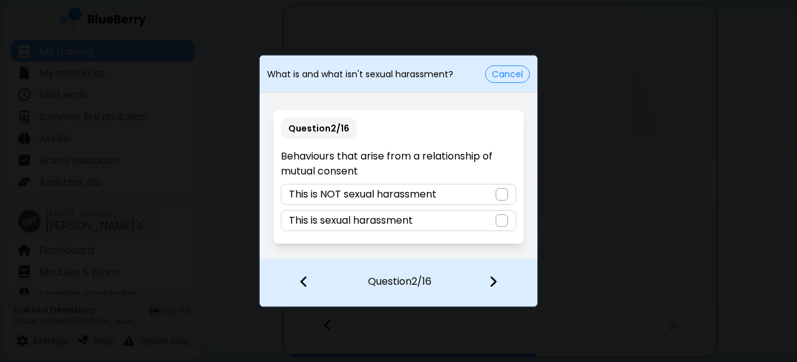
click at [428, 195] on p "This is NOT sexual harassment" at bounding box center [363, 194] width 148 height 15
click at [498, 282] on div at bounding box center [500, 283] width 73 height 46
click at [450, 220] on div "This is sexual harassment" at bounding box center [398, 220] width 235 height 21
click at [494, 279] on img at bounding box center [493, 282] width 9 height 14
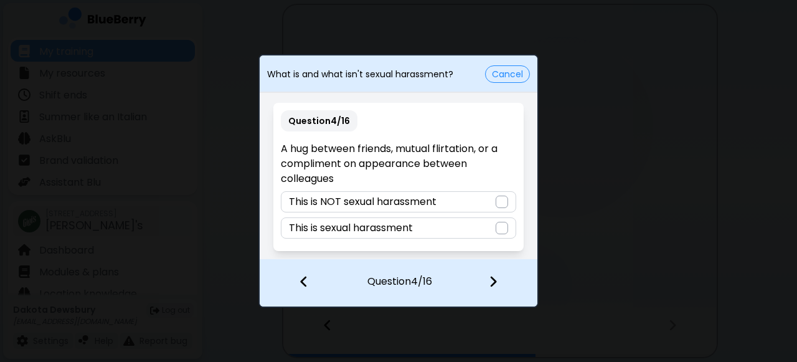
click at [436, 200] on p "This is NOT sexual harassment" at bounding box center [363, 201] width 148 height 15
click at [493, 282] on img at bounding box center [493, 282] width 9 height 14
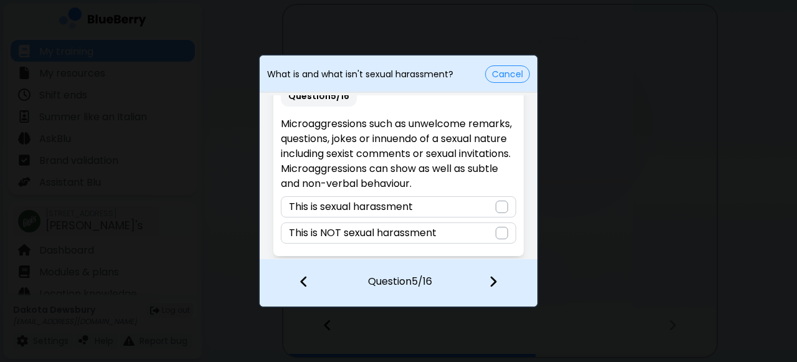
scroll to position [25, 0]
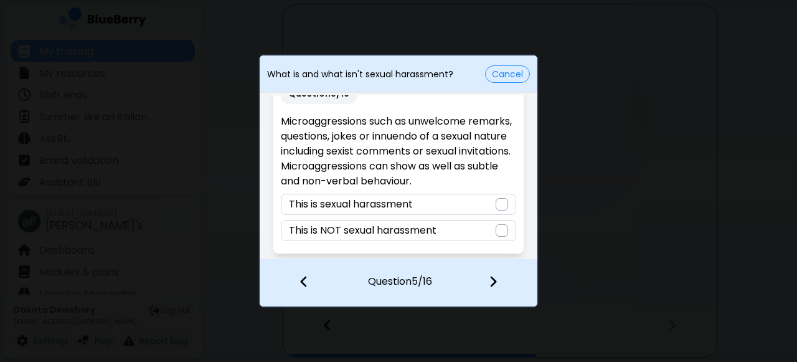
click at [459, 203] on div "This is sexual harassment" at bounding box center [398, 204] width 235 height 21
click at [493, 279] on img at bounding box center [493, 282] width 9 height 14
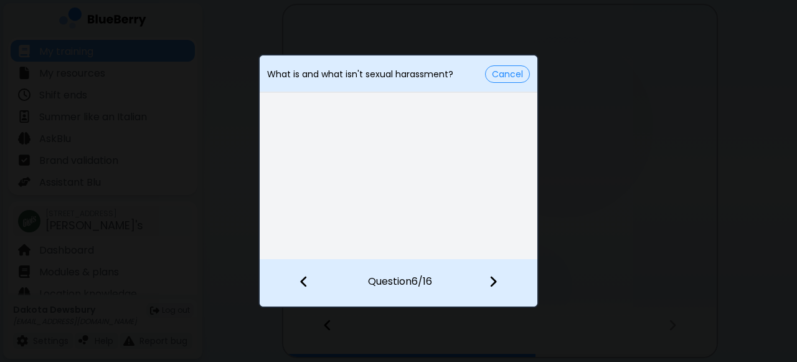
scroll to position [0, 0]
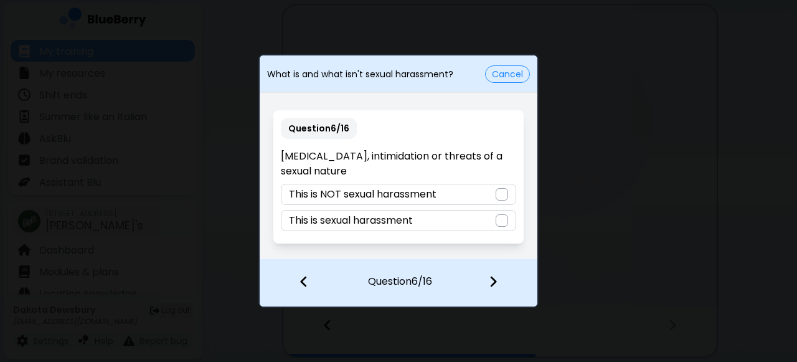
click at [469, 220] on div "This is sexual harassment" at bounding box center [398, 220] width 235 height 21
click at [494, 279] on img at bounding box center [493, 282] width 9 height 14
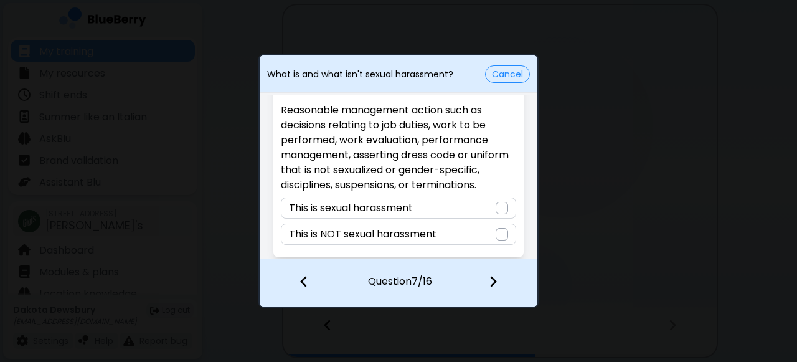
scroll to position [53, 0]
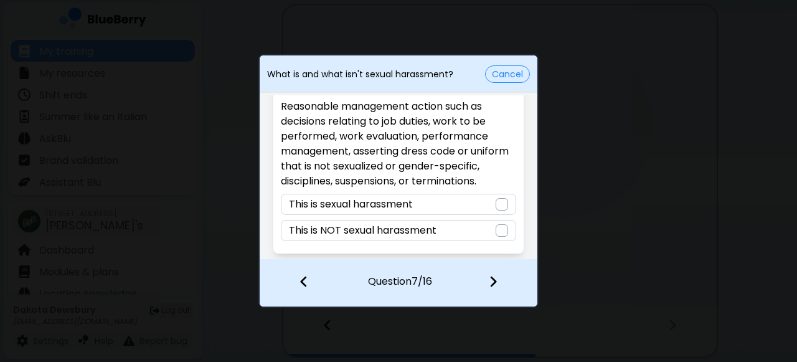
click at [471, 231] on div "This is NOT sexual harassment" at bounding box center [398, 230] width 235 height 21
click at [493, 277] on img at bounding box center [493, 282] width 9 height 14
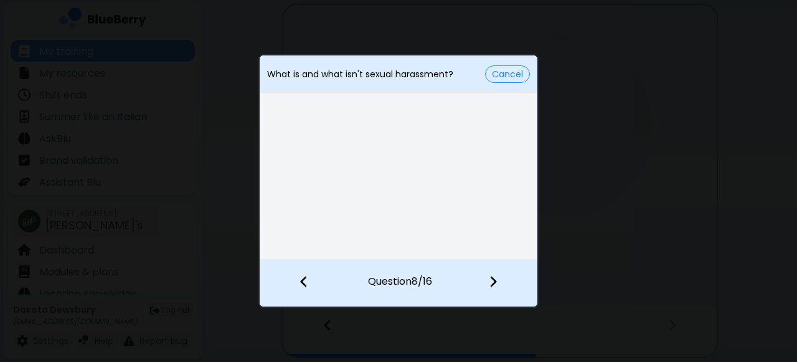
scroll to position [0, 0]
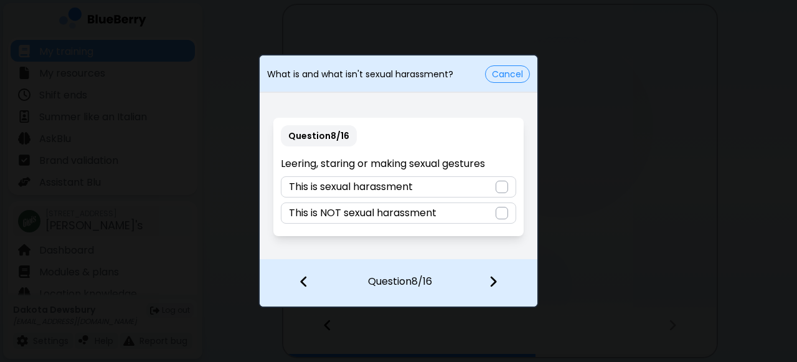
click at [456, 187] on div "This is sexual harassment" at bounding box center [398, 186] width 235 height 21
click at [489, 281] on img at bounding box center [493, 282] width 9 height 14
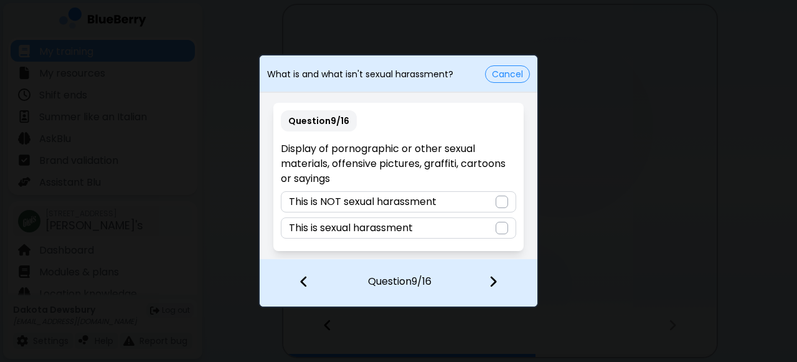
click at [306, 281] on img at bounding box center [303, 282] width 9 height 14
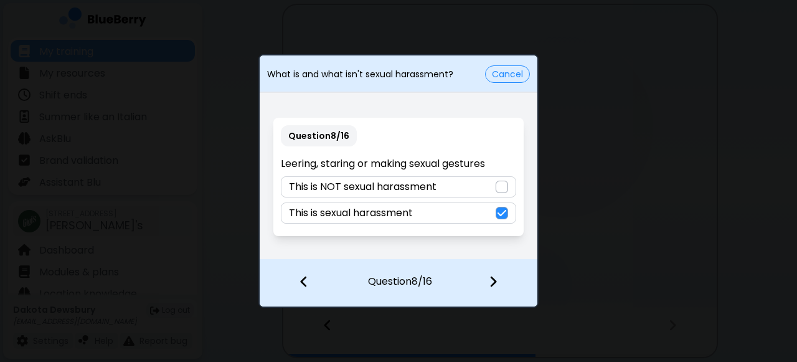
click at [491, 280] on img at bounding box center [493, 282] width 9 height 14
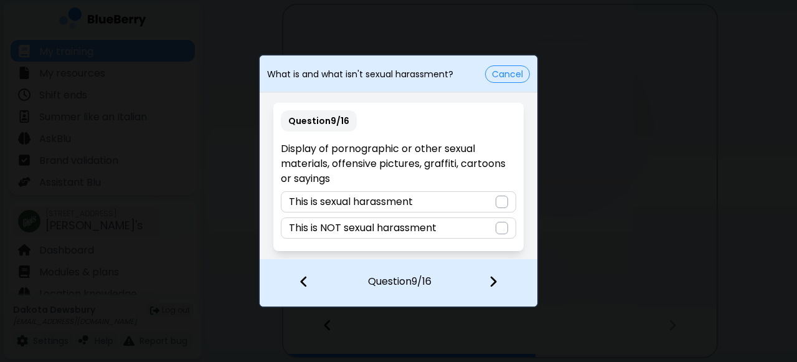
click at [504, 198] on div at bounding box center [502, 202] width 12 height 12
click at [302, 279] on img at bounding box center [303, 282] width 9 height 14
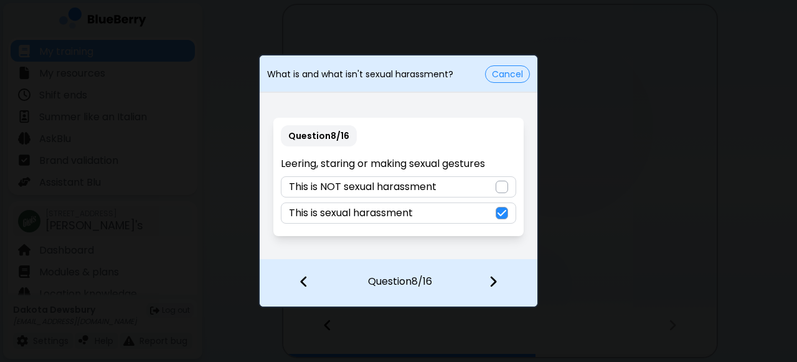
click at [308, 276] on div at bounding box center [298, 283] width 76 height 46
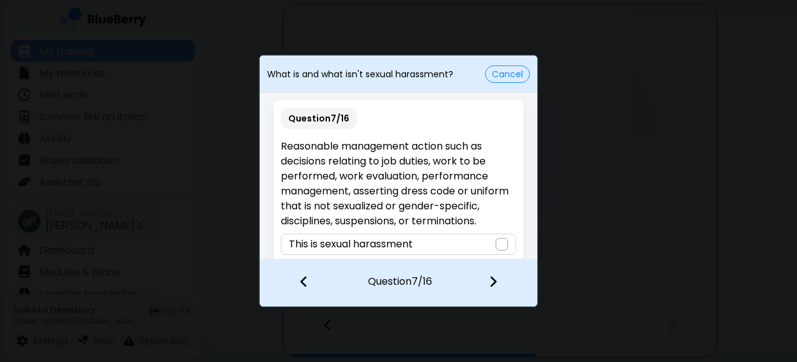
click at [489, 280] on img at bounding box center [493, 282] width 9 height 14
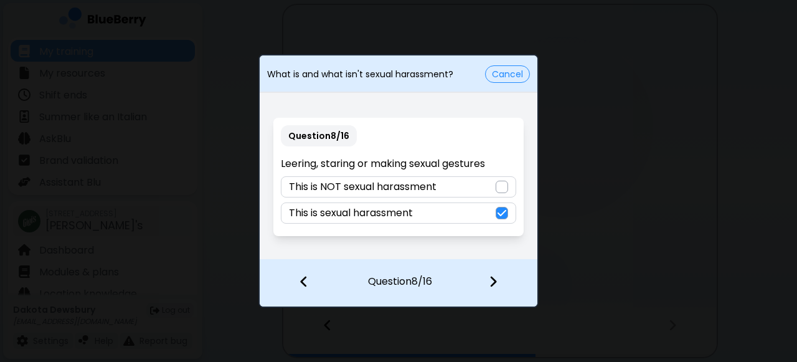
click at [492, 276] on img at bounding box center [493, 282] width 9 height 14
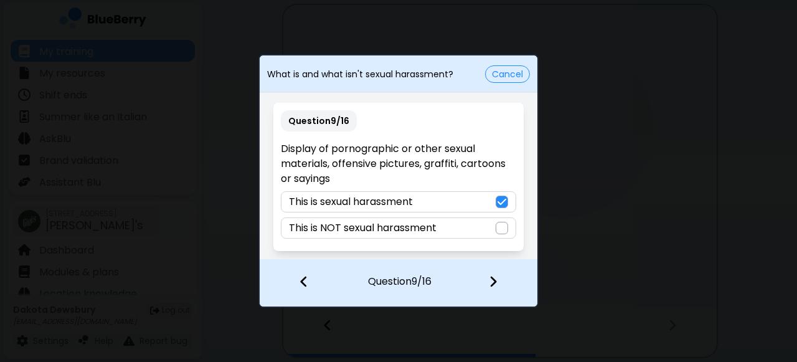
click at [492, 277] on img at bounding box center [493, 282] width 9 height 14
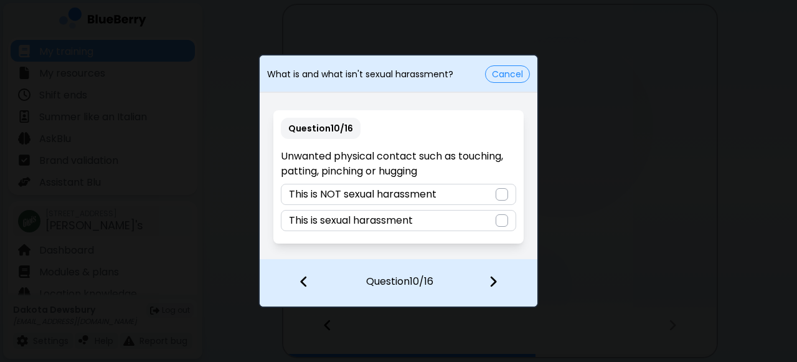
click at [496, 220] on div at bounding box center [502, 220] width 12 height 12
click at [491, 282] on img at bounding box center [493, 282] width 9 height 14
click at [471, 219] on div "This is sexual harassment" at bounding box center [398, 220] width 235 height 21
click at [466, 184] on div "This is NOT sexual harassment" at bounding box center [398, 194] width 235 height 21
click at [493, 281] on img at bounding box center [493, 282] width 9 height 14
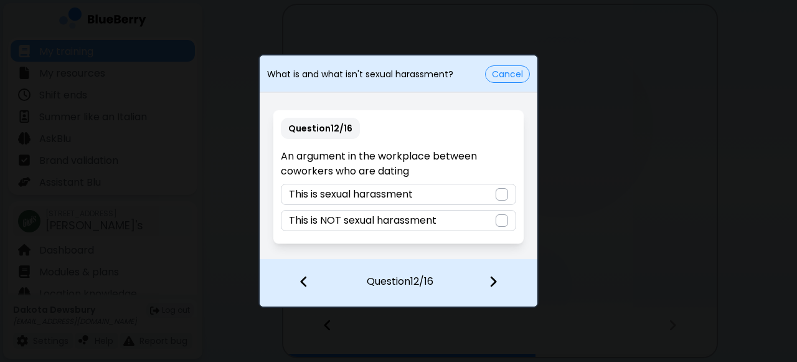
click at [480, 219] on div "This is NOT sexual harassment" at bounding box center [398, 220] width 235 height 21
click at [493, 278] on img at bounding box center [493, 282] width 9 height 14
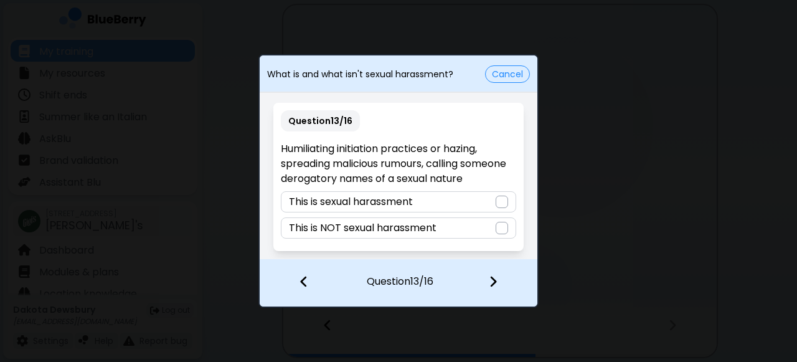
click at [440, 203] on div "This is sexual harassment" at bounding box center [398, 201] width 235 height 21
click at [498, 283] on div at bounding box center [500, 283] width 73 height 46
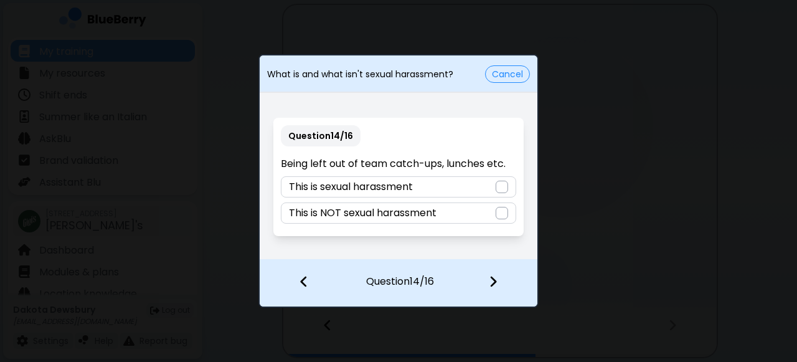
click at [431, 209] on p "This is NOT sexual harassment" at bounding box center [363, 212] width 148 height 15
click at [492, 280] on img at bounding box center [493, 282] width 9 height 14
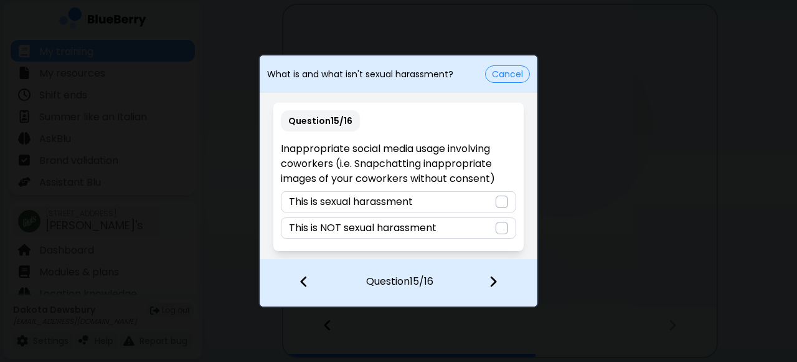
click at [460, 205] on div "This is sexual harassment" at bounding box center [398, 201] width 235 height 21
click at [496, 286] on img at bounding box center [493, 282] width 9 height 14
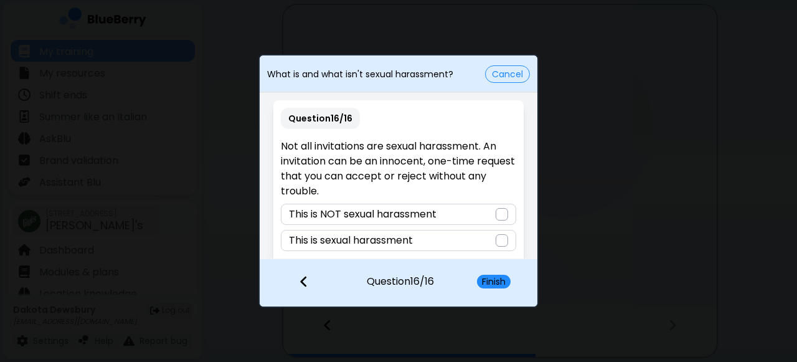
click at [432, 216] on p "This is NOT sexual harassment" at bounding box center [363, 214] width 148 height 15
click at [484, 277] on button "Finish" at bounding box center [494, 282] width 34 height 14
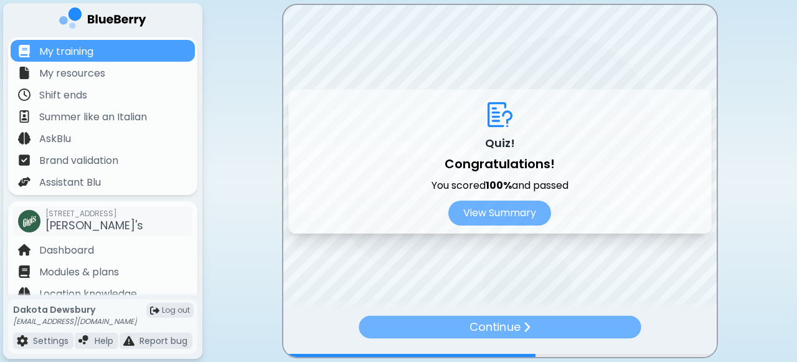
click at [509, 324] on p "Continue" at bounding box center [494, 326] width 51 height 17
